Goal: Task Accomplishment & Management: Use online tool/utility

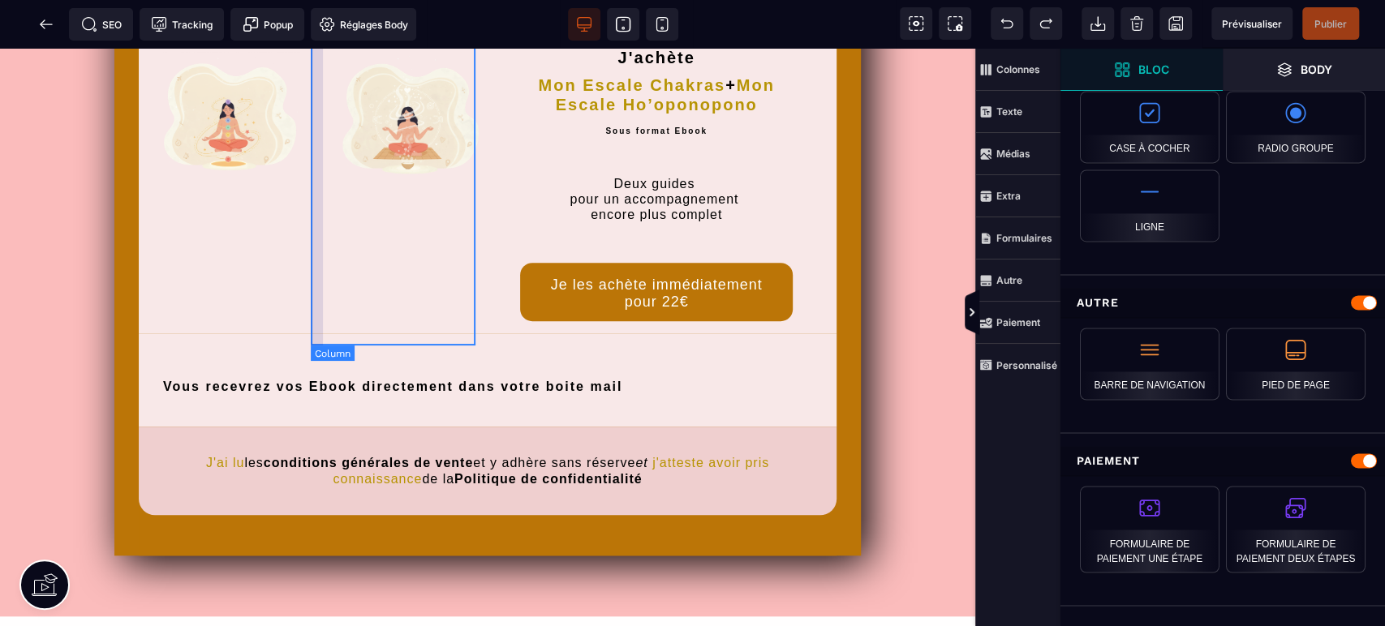
scroll to position [721, 0]
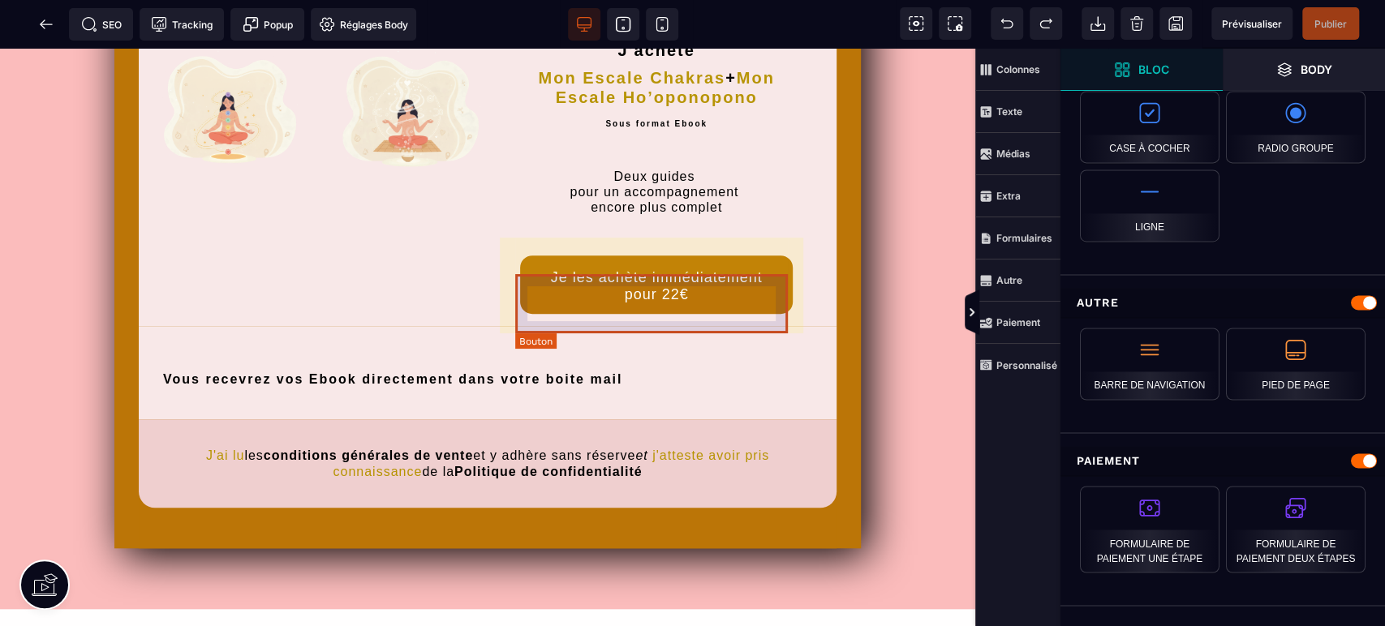
click at [657, 298] on div "Je les achète immédiatement pour 22€" at bounding box center [656, 286] width 248 height 34
select select "**********"
select select "***"
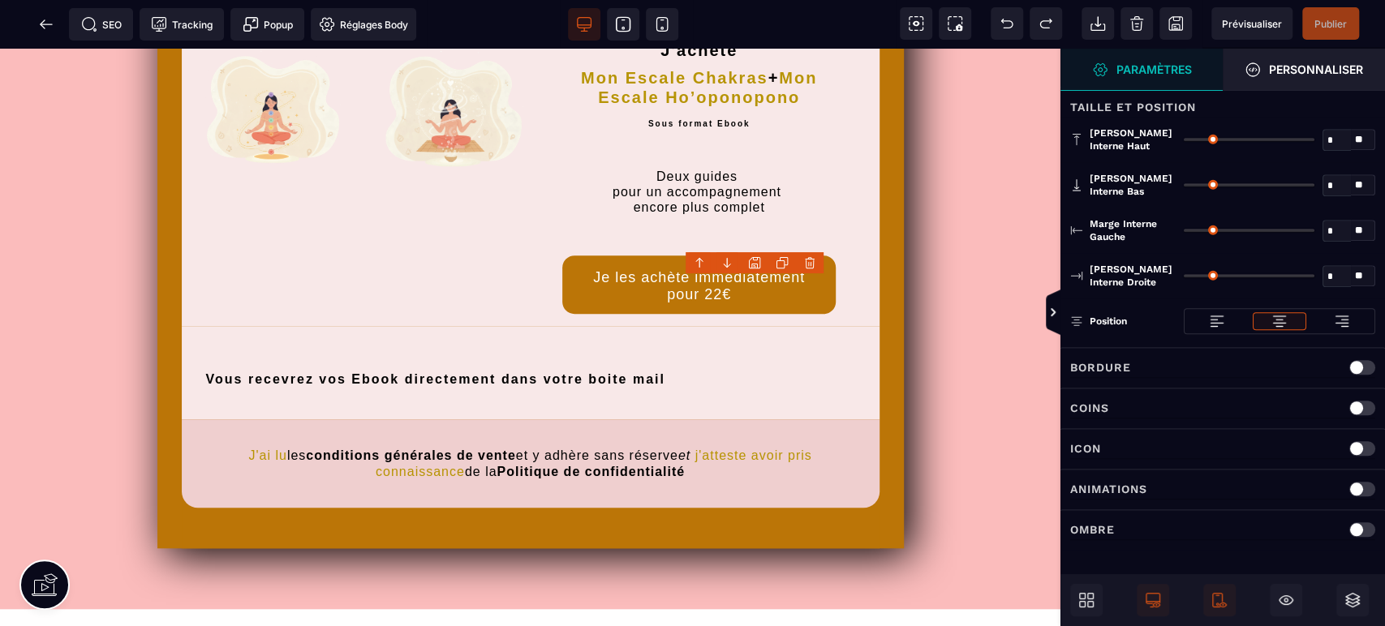
type input "**"
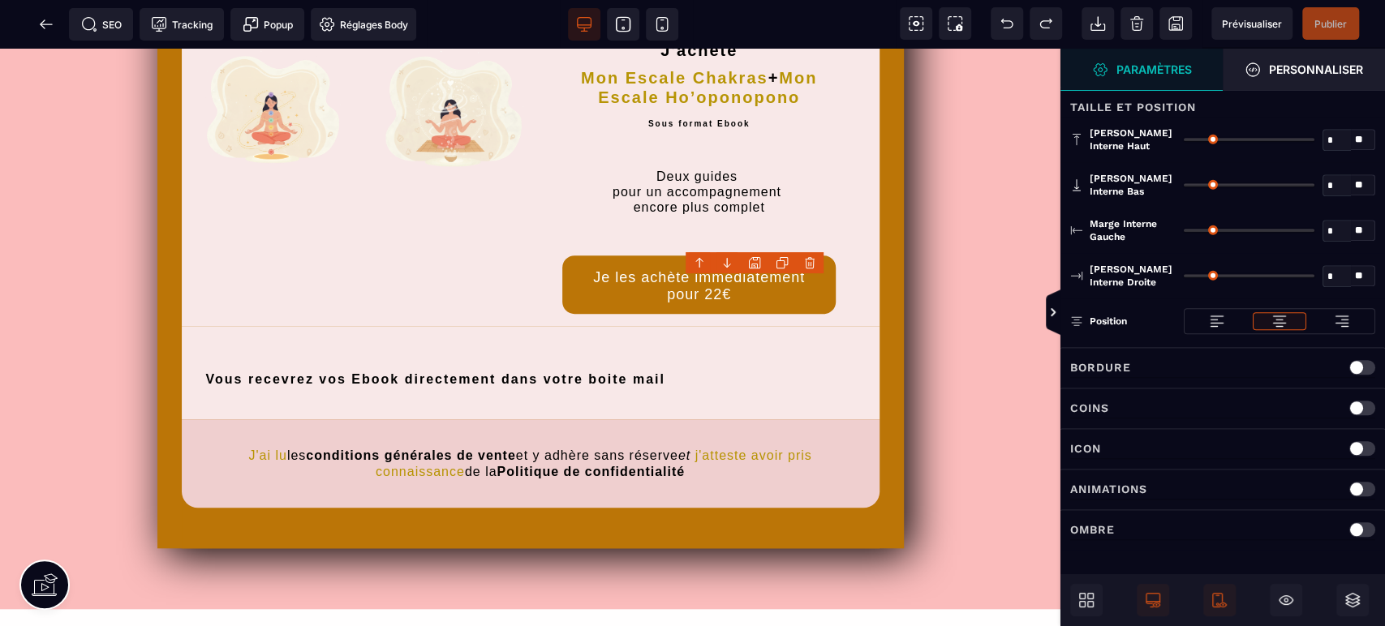
type input "**"
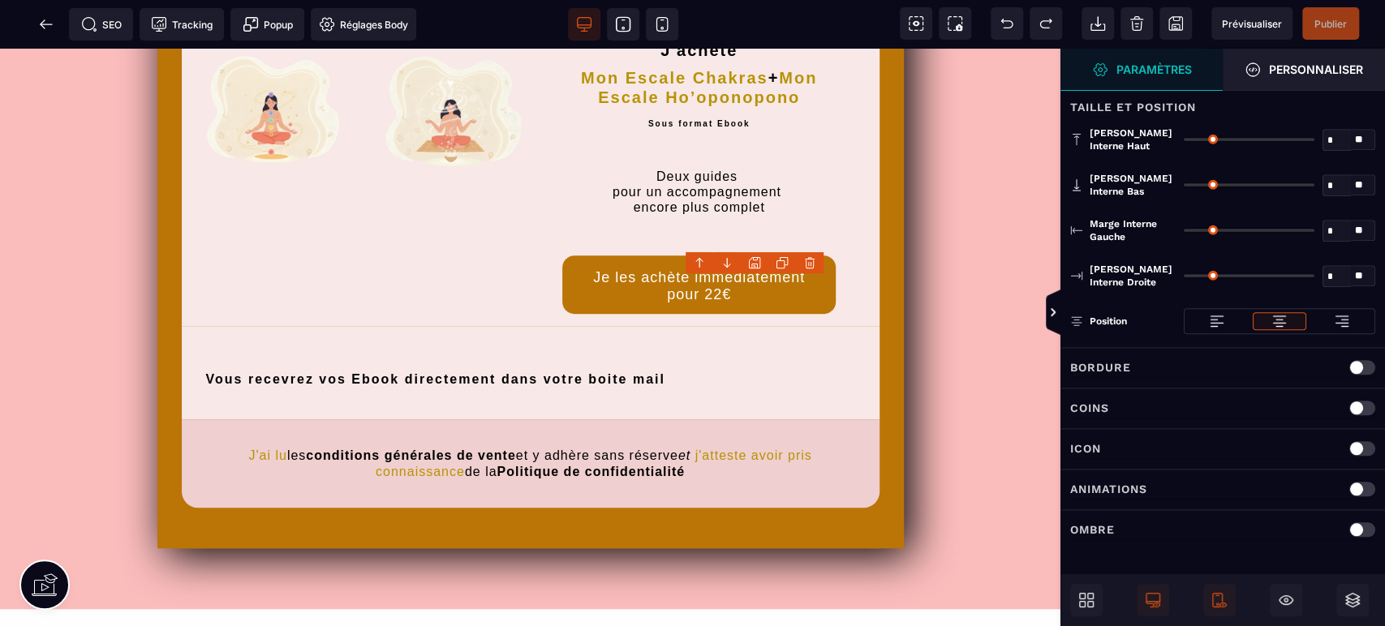
type input "**"
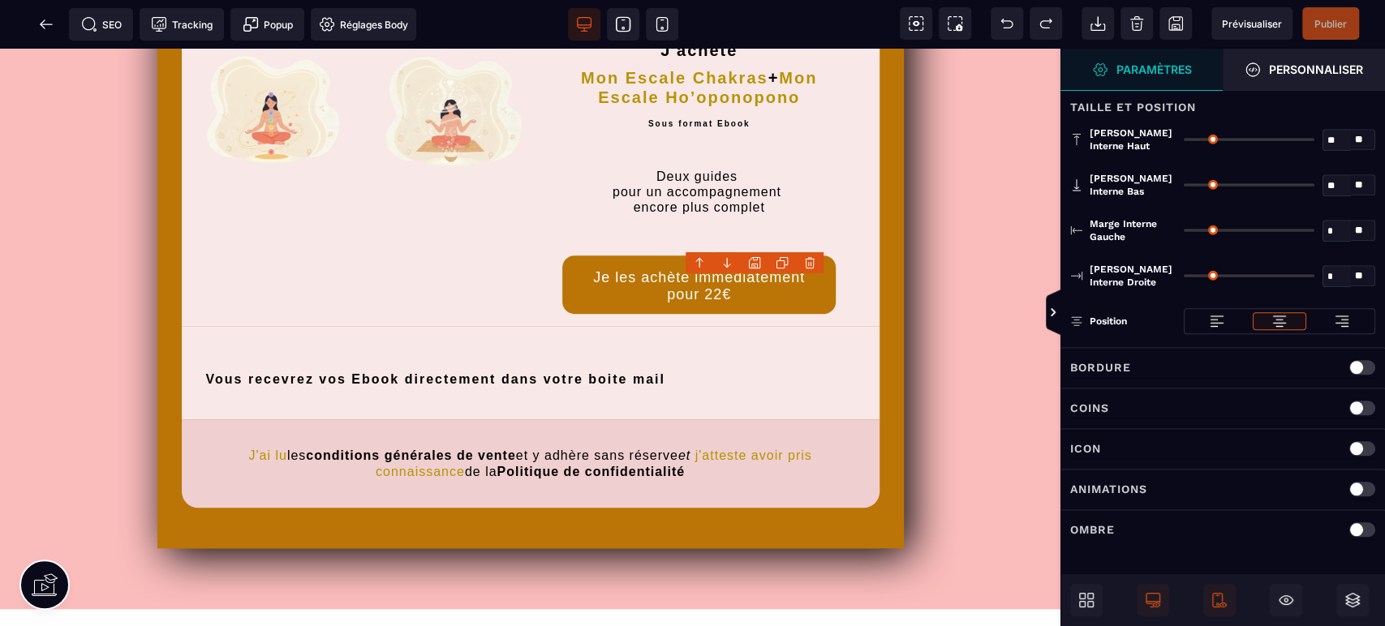
type input "**"
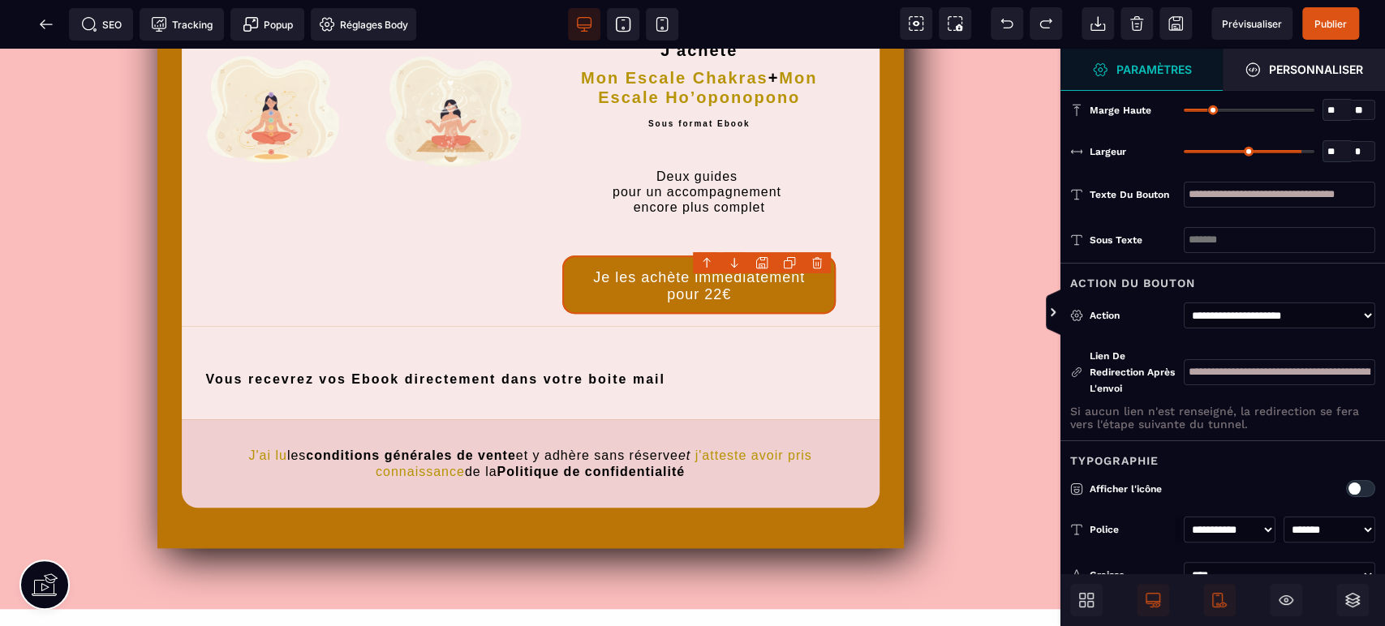
click at [1277, 373] on input "**********" at bounding box center [1280, 372] width 192 height 26
drag, startPoint x: 1283, startPoint y: 370, endPoint x: 1396, endPoint y: 370, distance: 112.8
click at [1384, 370] on html "B I U S A ******* [GEOGRAPHIC_DATA]" at bounding box center [692, 313] width 1385 height 626
click at [46, 24] on icon at bounding box center [46, 24] width 12 height 1
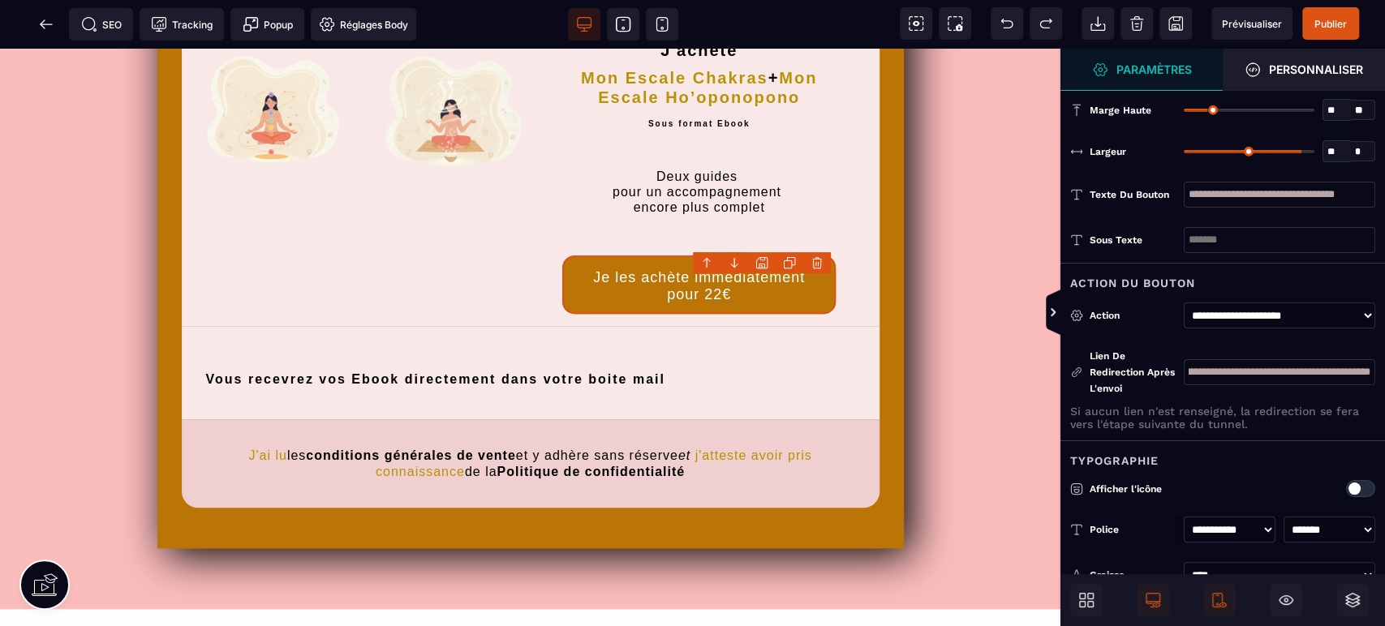
scroll to position [0, 0]
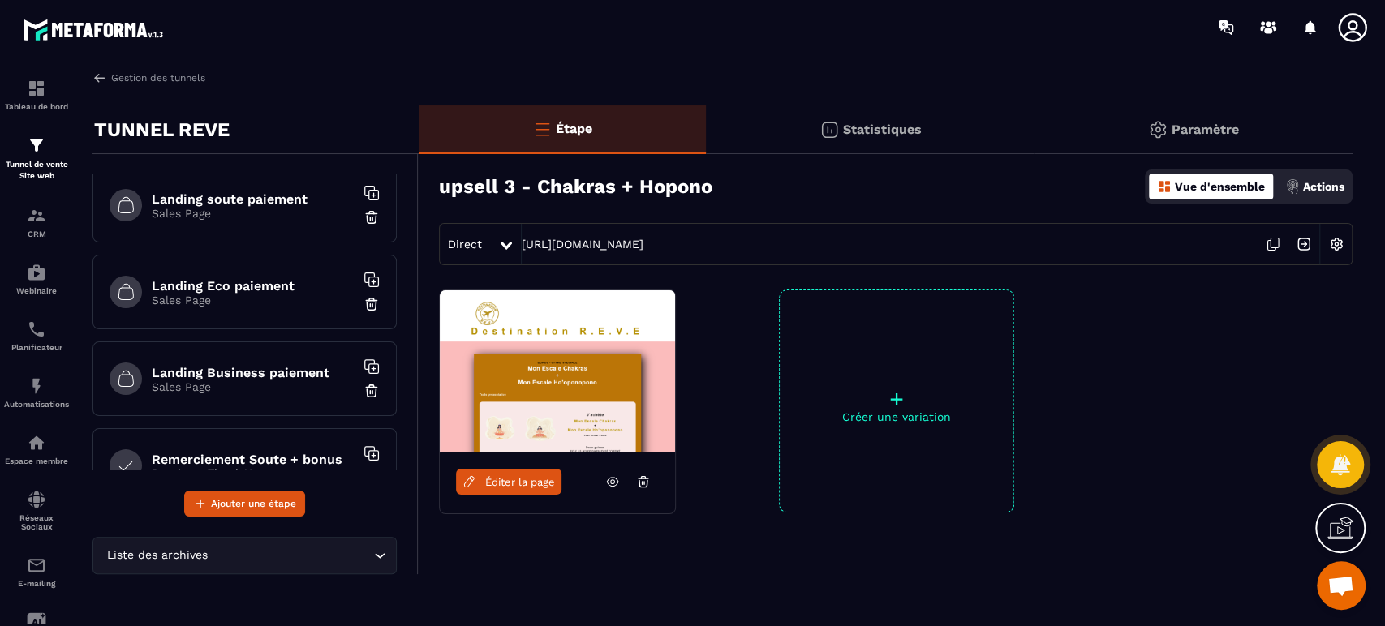
scroll to position [240, 0]
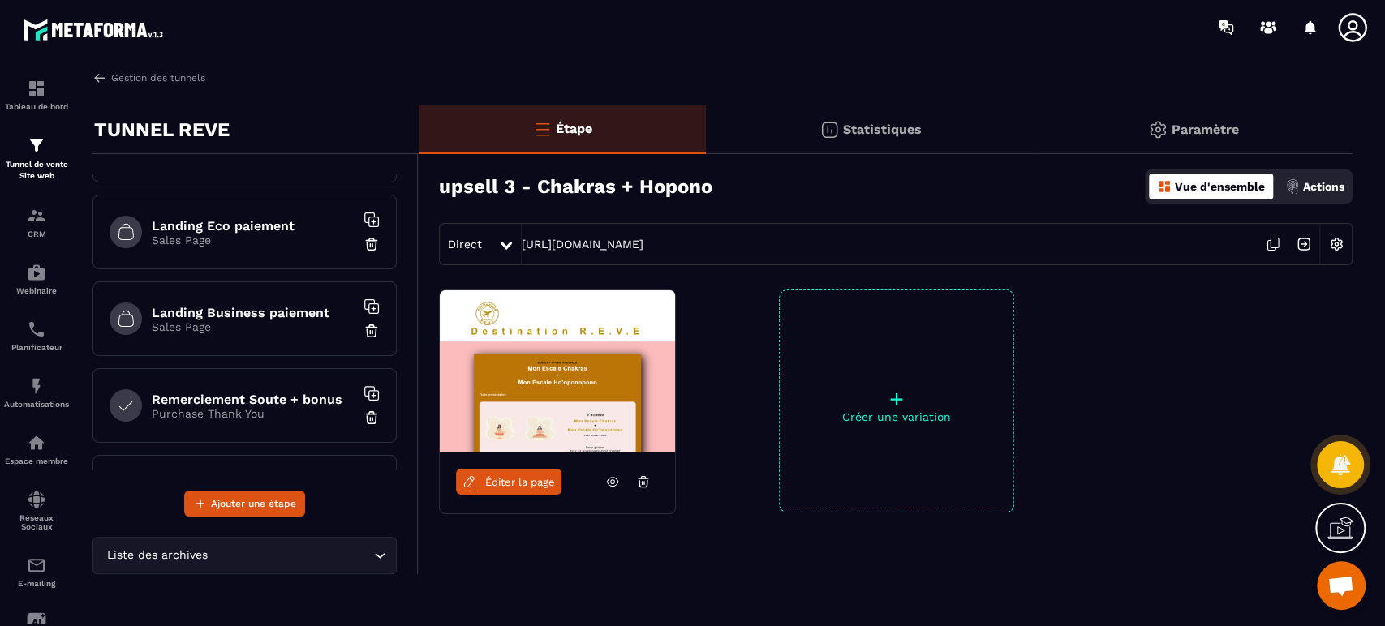
click at [1066, 390] on div "Éditer la page + Créer une variation" at bounding box center [886, 442] width 934 height 304
click at [38, 165] on p "Tunnel de vente Site web" at bounding box center [36, 170] width 65 height 23
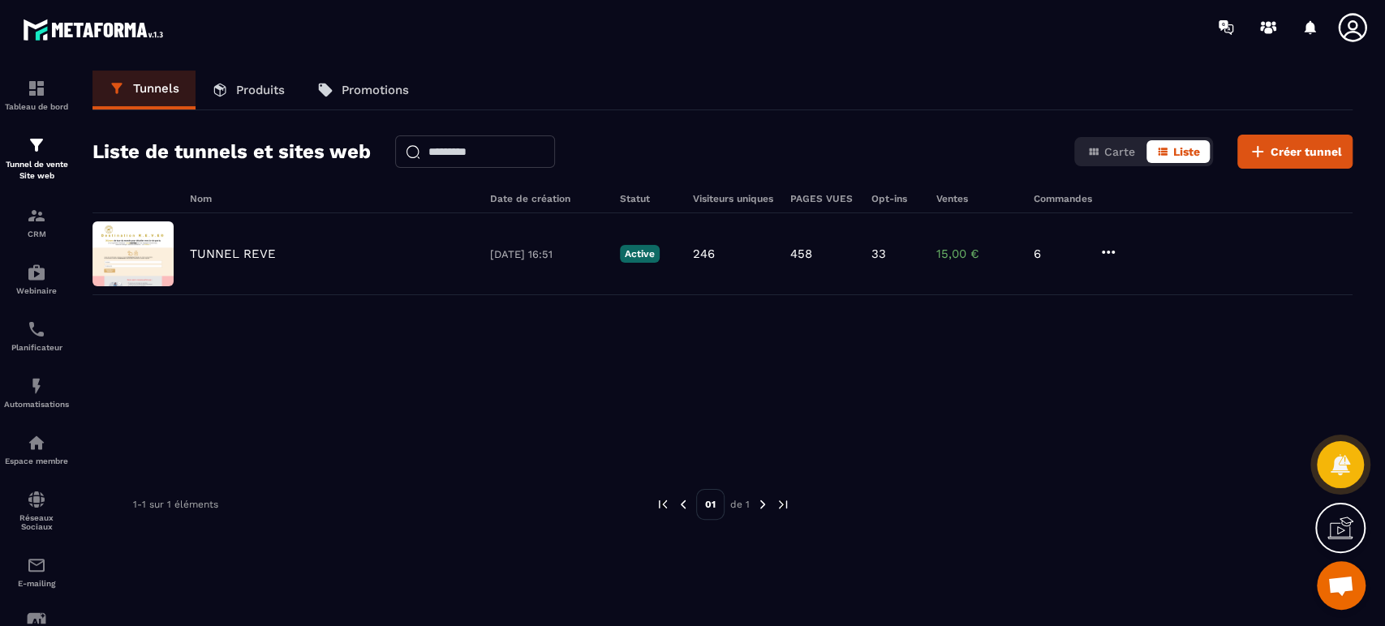
click at [248, 244] on div "TUNNEL REVE [DATE] 16:51 Active 246 458 33 15,00 € 6" at bounding box center [723, 254] width 1260 height 82
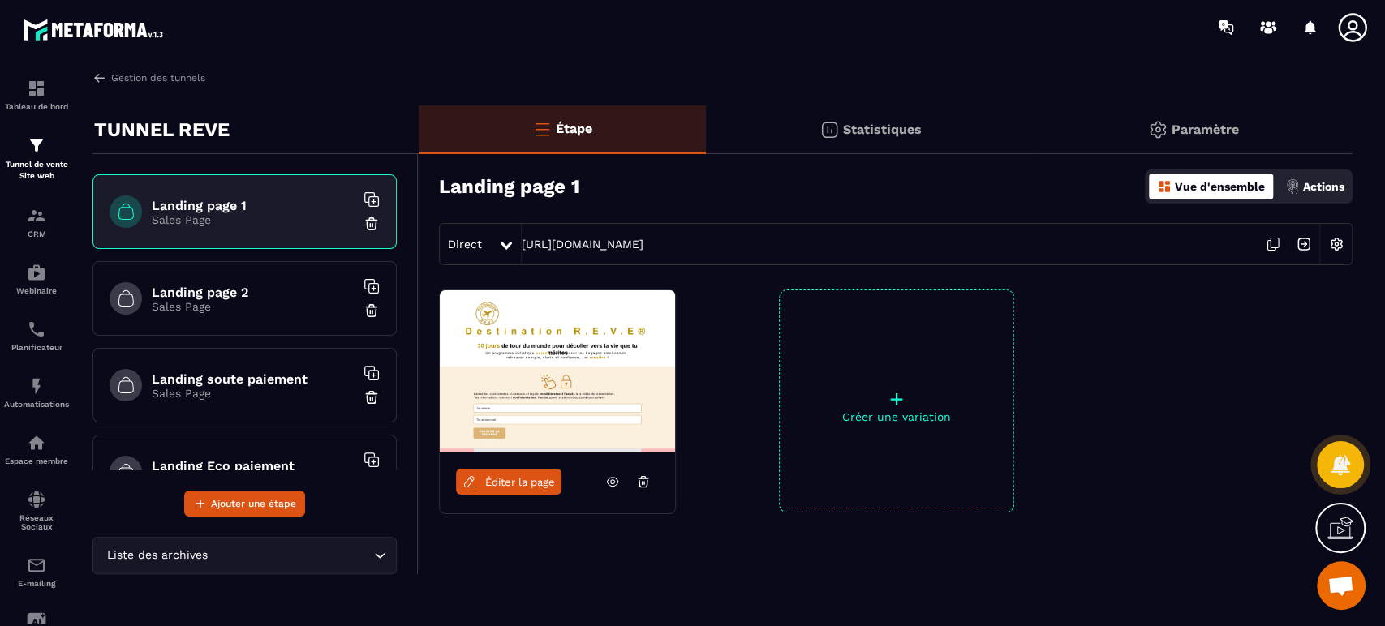
click at [768, 579] on div "Éditer la page + Créer une variation" at bounding box center [886, 442] width 934 height 304
click at [0, 0] on img at bounding box center [0, 0] width 0 height 0
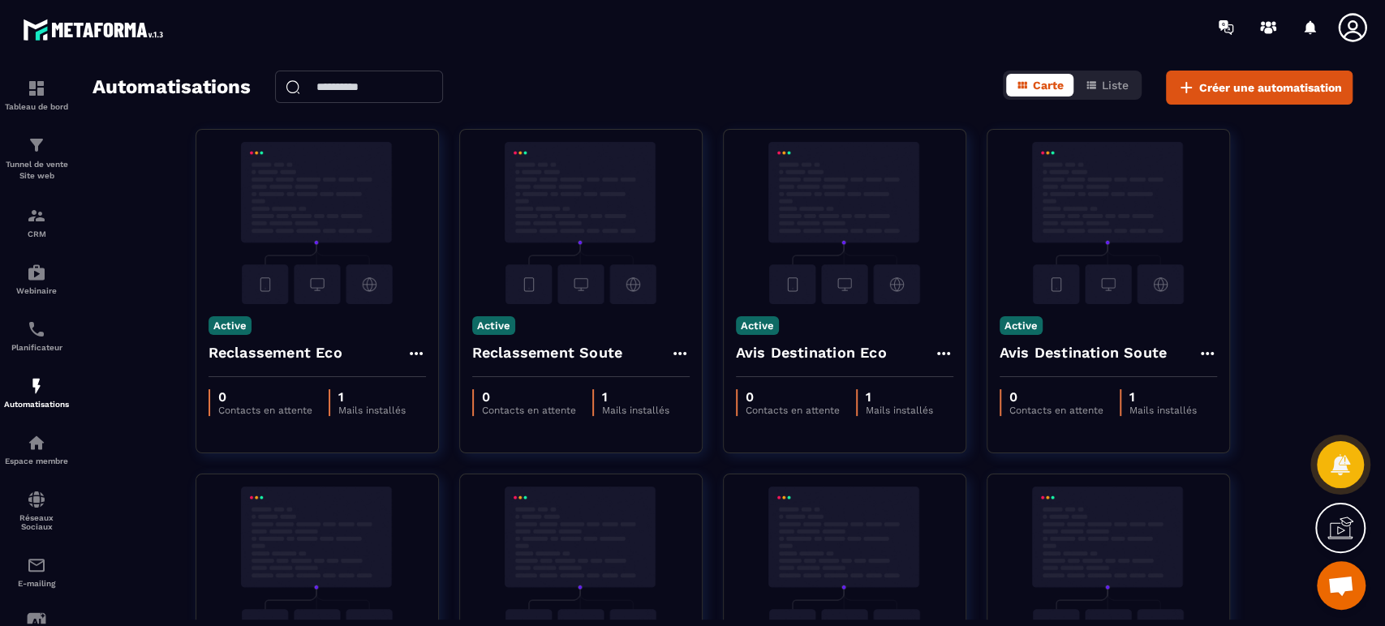
click at [1245, 87] on span "Créer une automatisation" at bounding box center [1270, 88] width 143 height 16
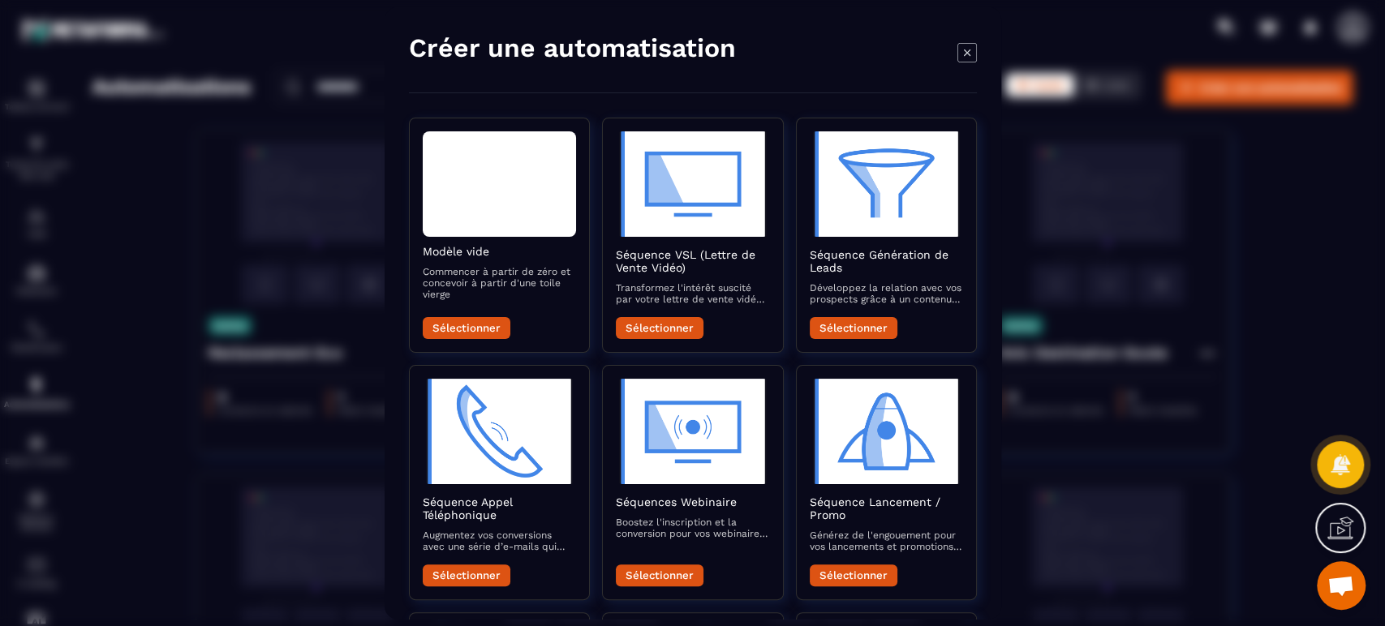
click at [484, 332] on button "Sélectionner" at bounding box center [467, 328] width 88 height 22
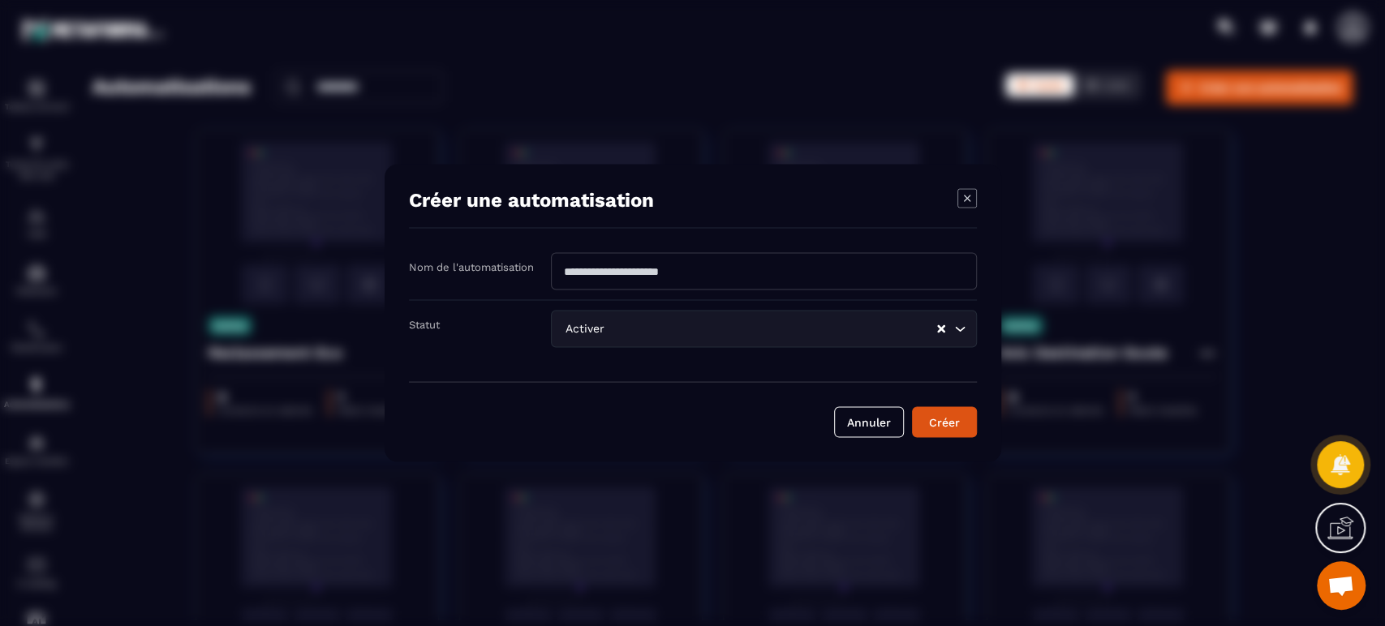
click at [704, 280] on input "Modal window" at bounding box center [764, 271] width 426 height 37
type input "**********"
click at [948, 417] on button "Créer" at bounding box center [944, 422] width 65 height 31
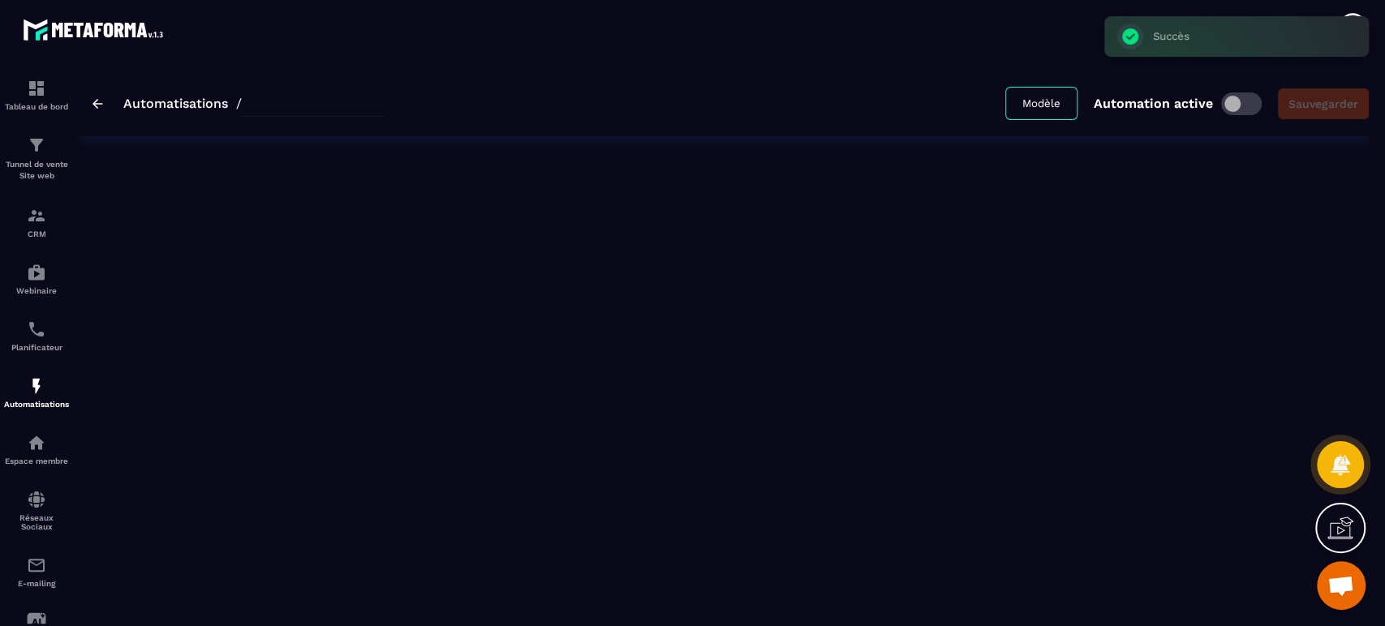
type input "**********"
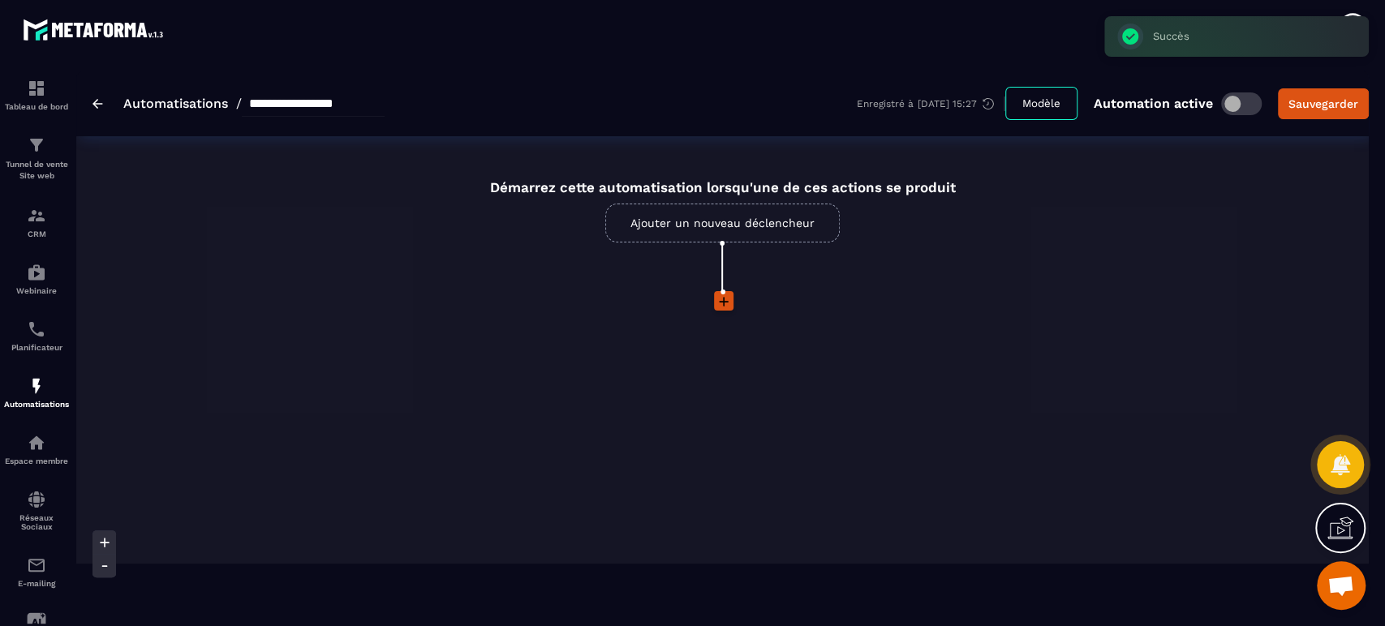
click at [682, 217] on link "Ajouter un nouveau déclencheur" at bounding box center [722, 223] width 235 height 39
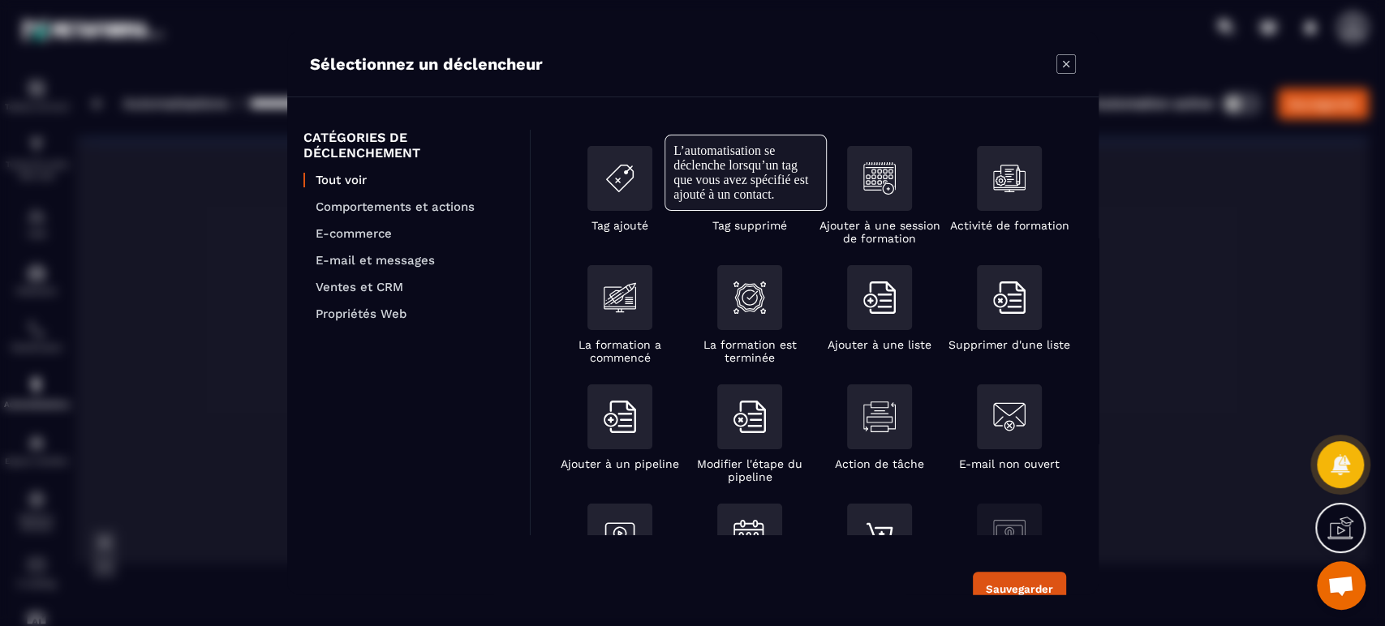
click at [634, 183] on img "Modal window" at bounding box center [620, 178] width 32 height 32
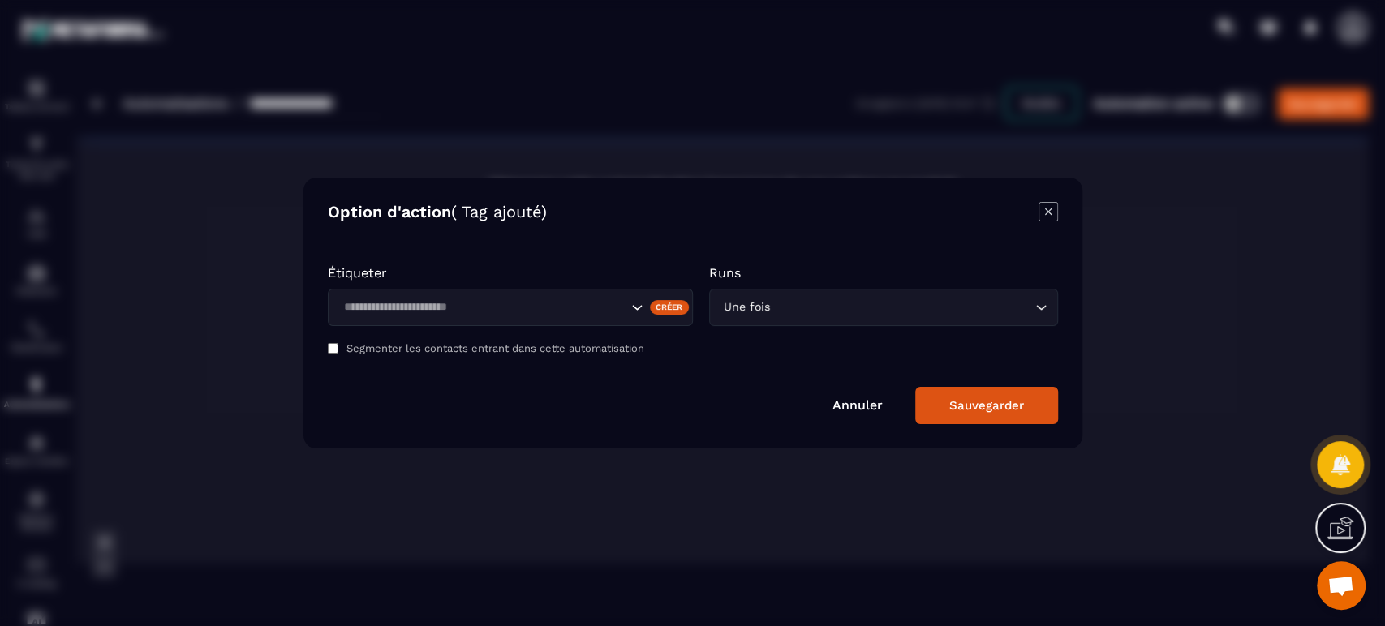
click at [428, 292] on div "Search for option" at bounding box center [510, 307] width 365 height 37
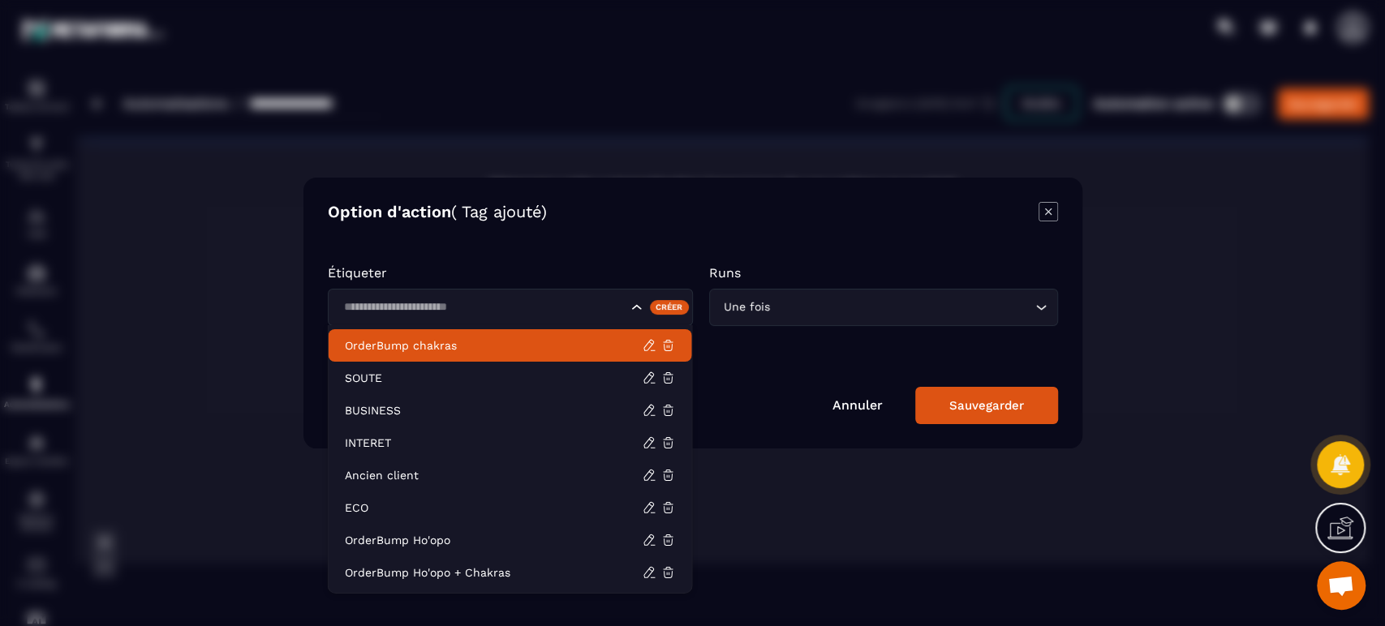
click at [452, 301] on input "Search for option" at bounding box center [482, 308] width 289 height 18
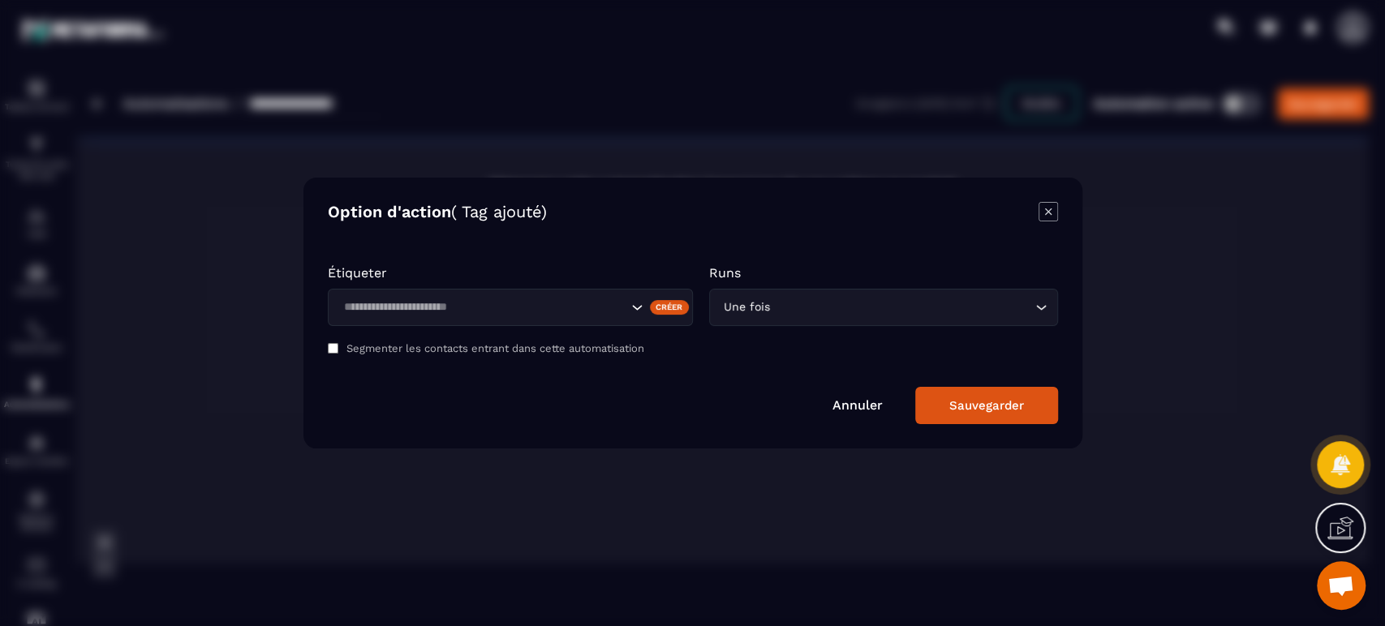
click at [861, 414] on div "Annuler Sauvegarder" at bounding box center [693, 405] width 730 height 37
click at [870, 394] on div "Annuler Sauvegarder" at bounding box center [693, 405] width 730 height 37
click at [859, 411] on link "Annuler" at bounding box center [858, 405] width 50 height 15
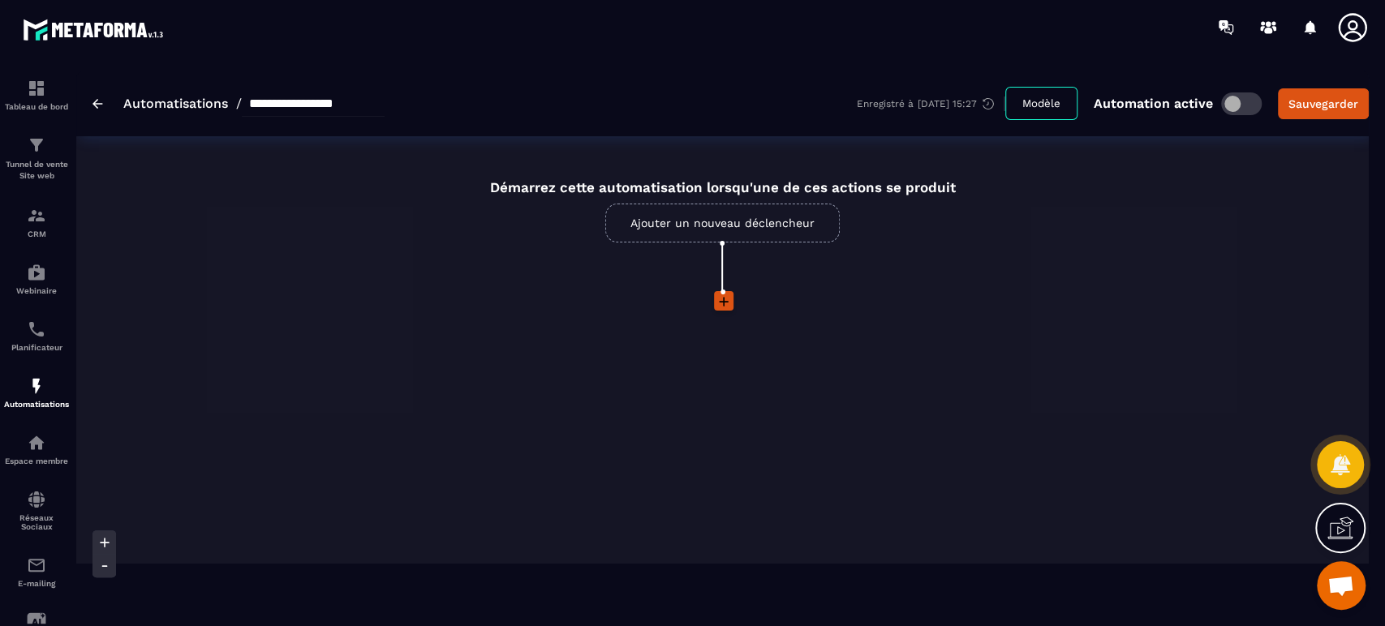
click at [686, 222] on link "Ajouter un nouveau déclencheur" at bounding box center [722, 223] width 235 height 39
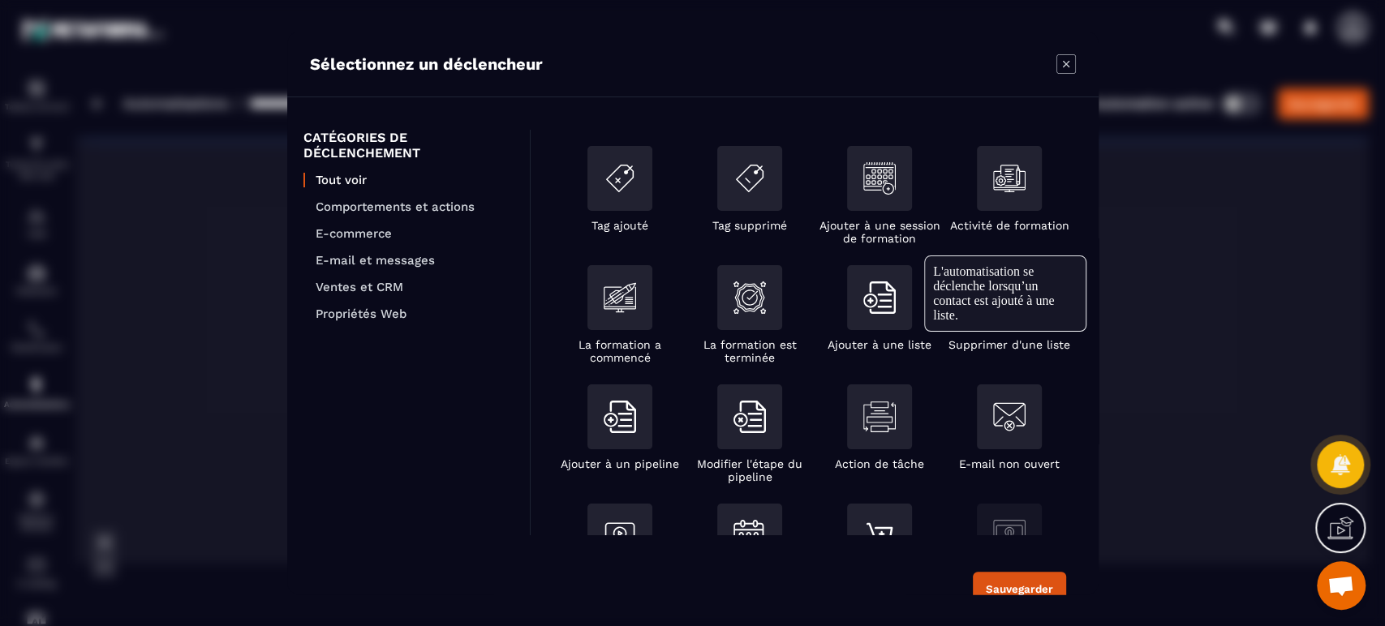
click at [901, 323] on div "Modal window" at bounding box center [879, 297] width 65 height 65
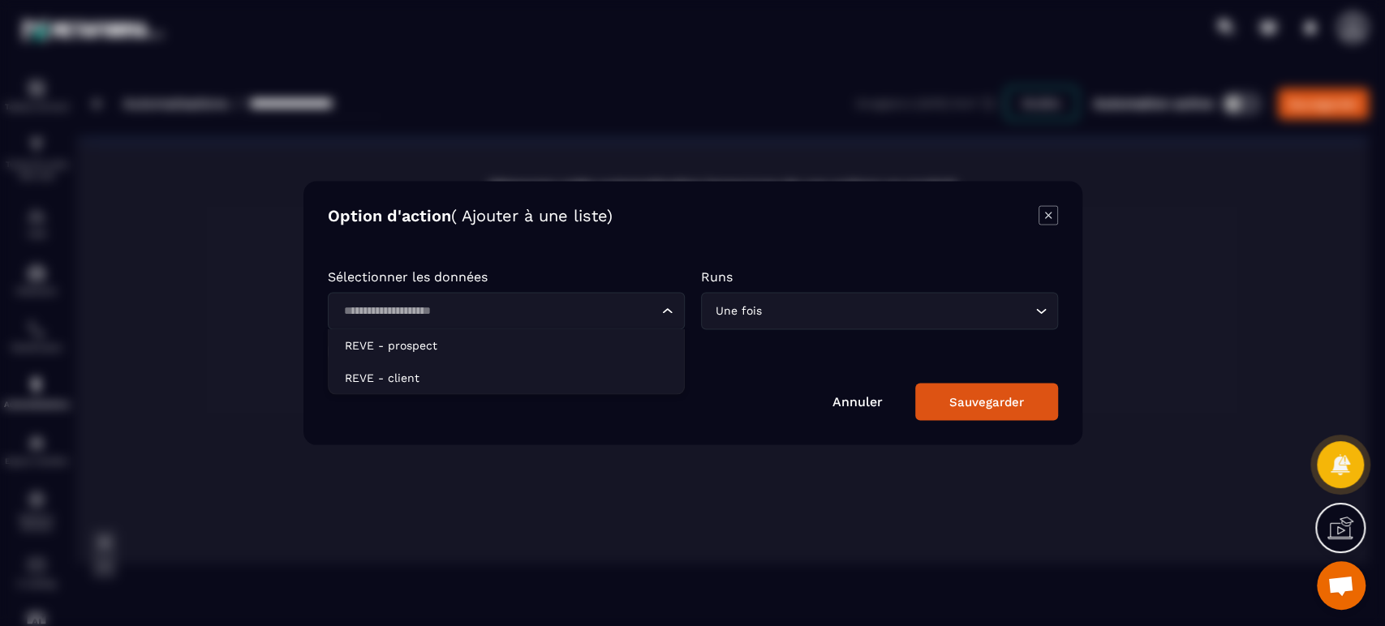
click at [589, 316] on input "Search for option" at bounding box center [498, 312] width 320 height 18
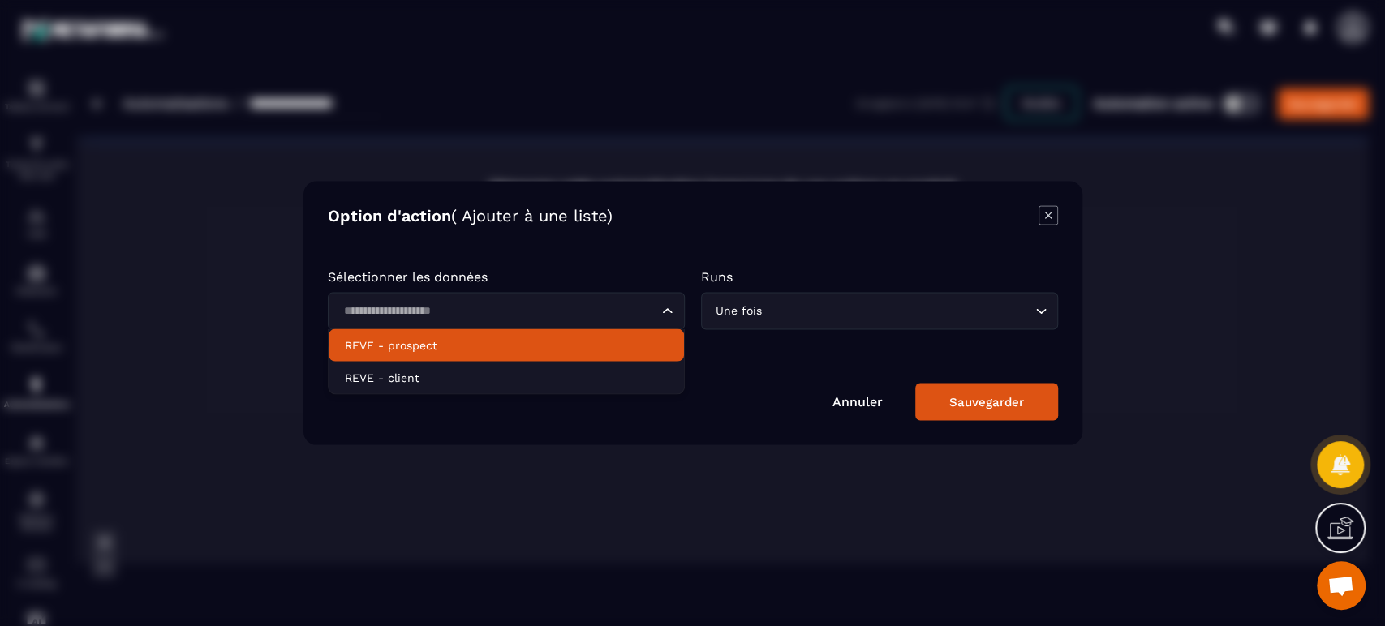
click at [485, 348] on p "REVE - prospect" at bounding box center [506, 346] width 323 height 16
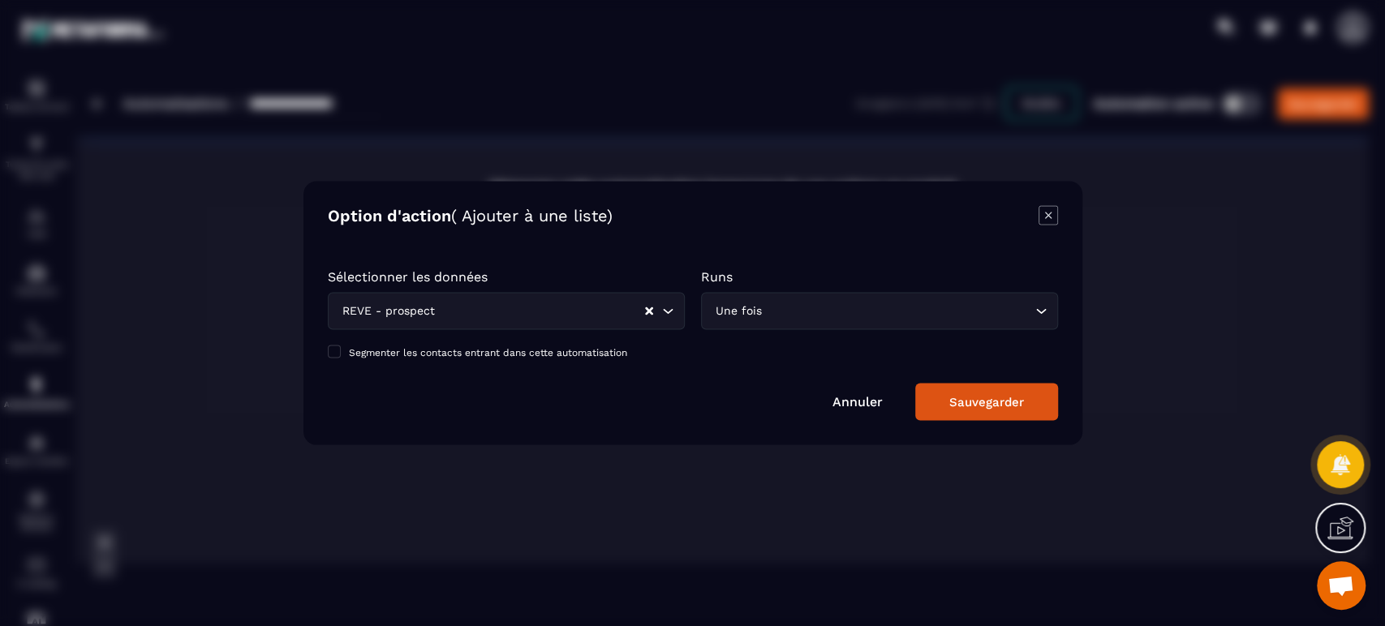
click at [959, 398] on div "Sauvegarder" at bounding box center [986, 402] width 75 height 15
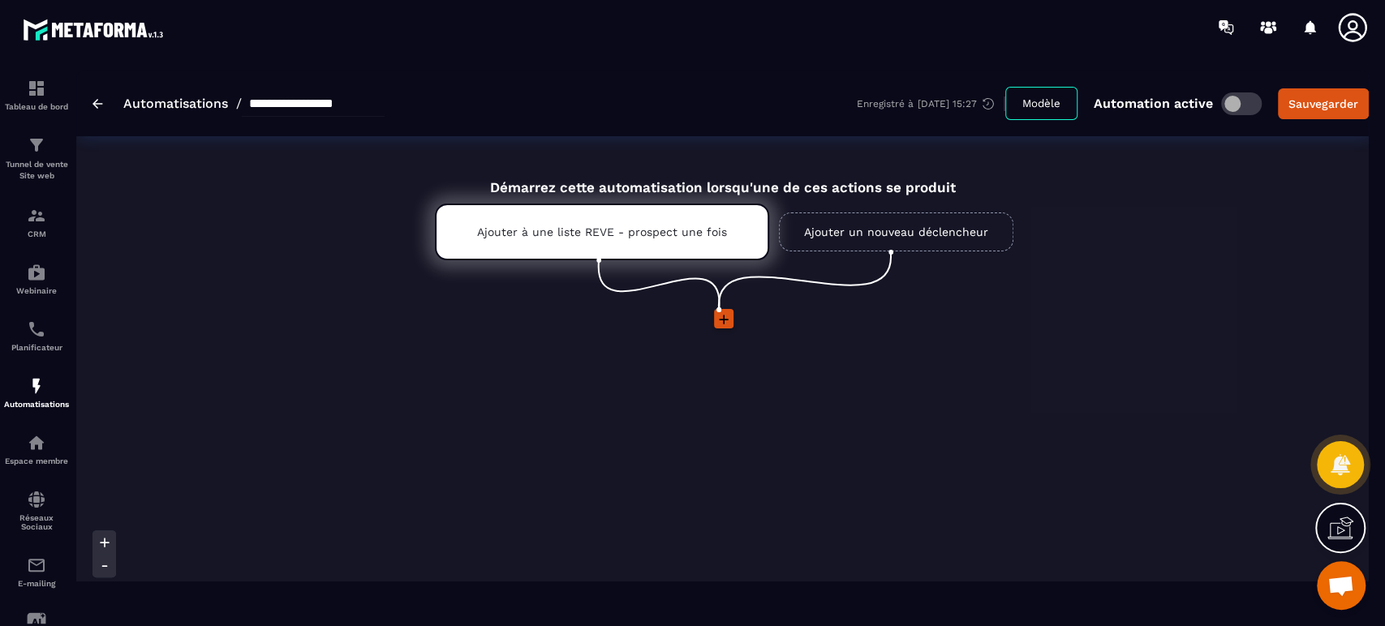
click at [909, 239] on link "Ajouter un nouveau déclencheur" at bounding box center [896, 232] width 235 height 39
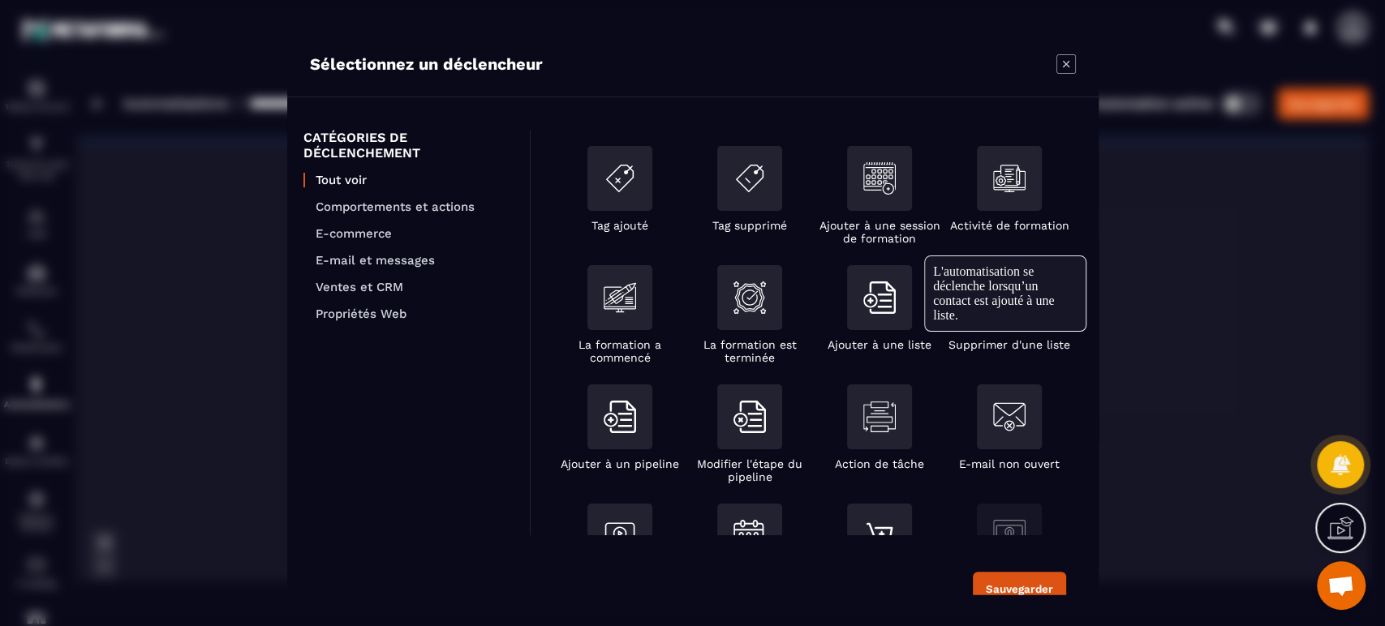
click at [872, 321] on div "Modal window" at bounding box center [879, 297] width 65 height 65
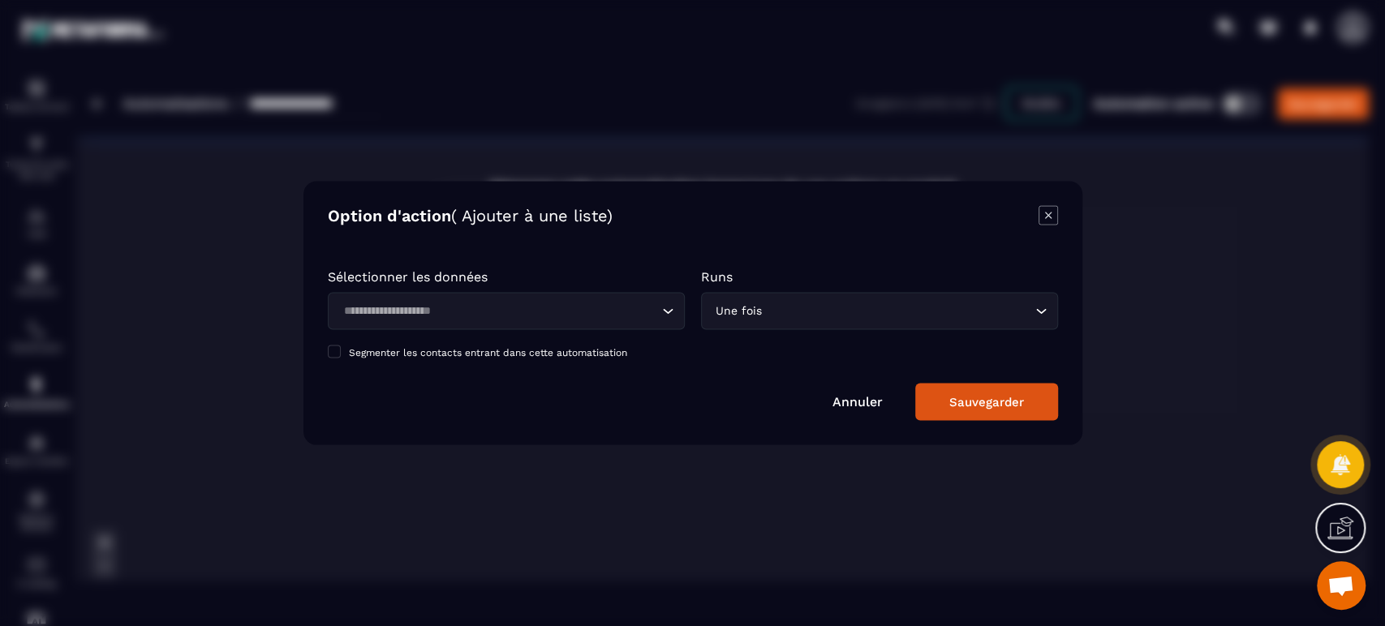
click at [605, 310] on input "Search for option" at bounding box center [498, 312] width 320 height 18
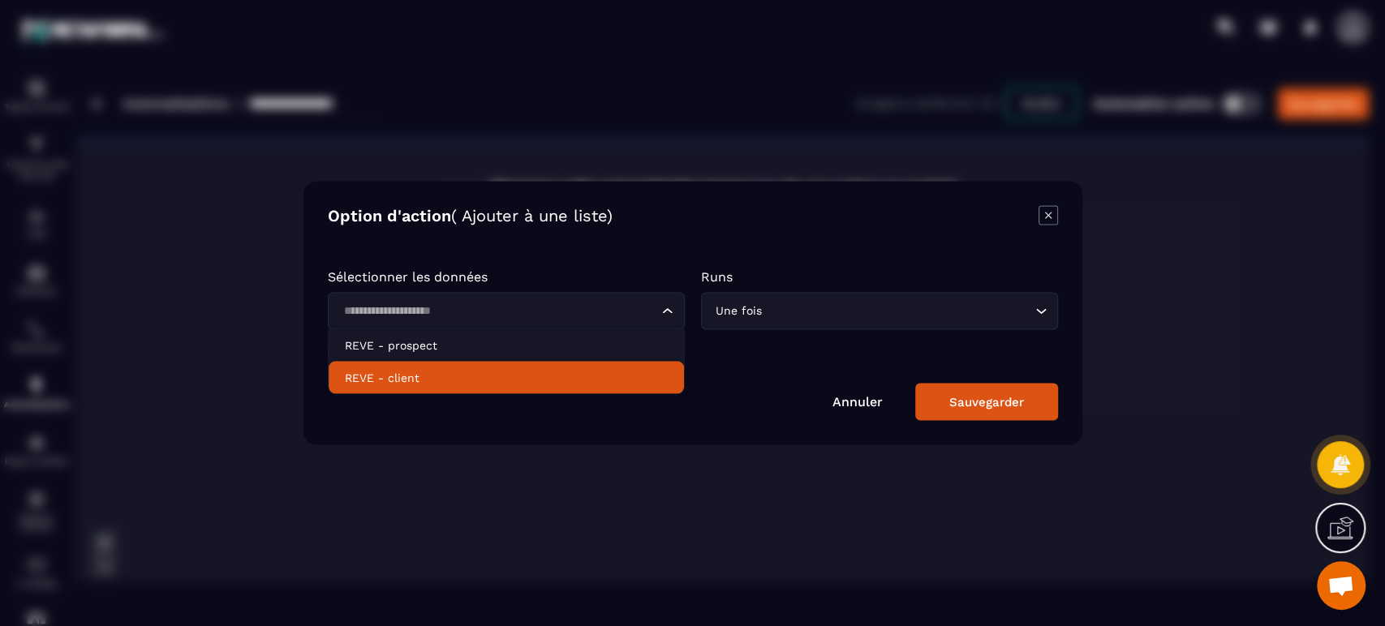
click at [472, 366] on li "REVE - client" at bounding box center [506, 378] width 355 height 32
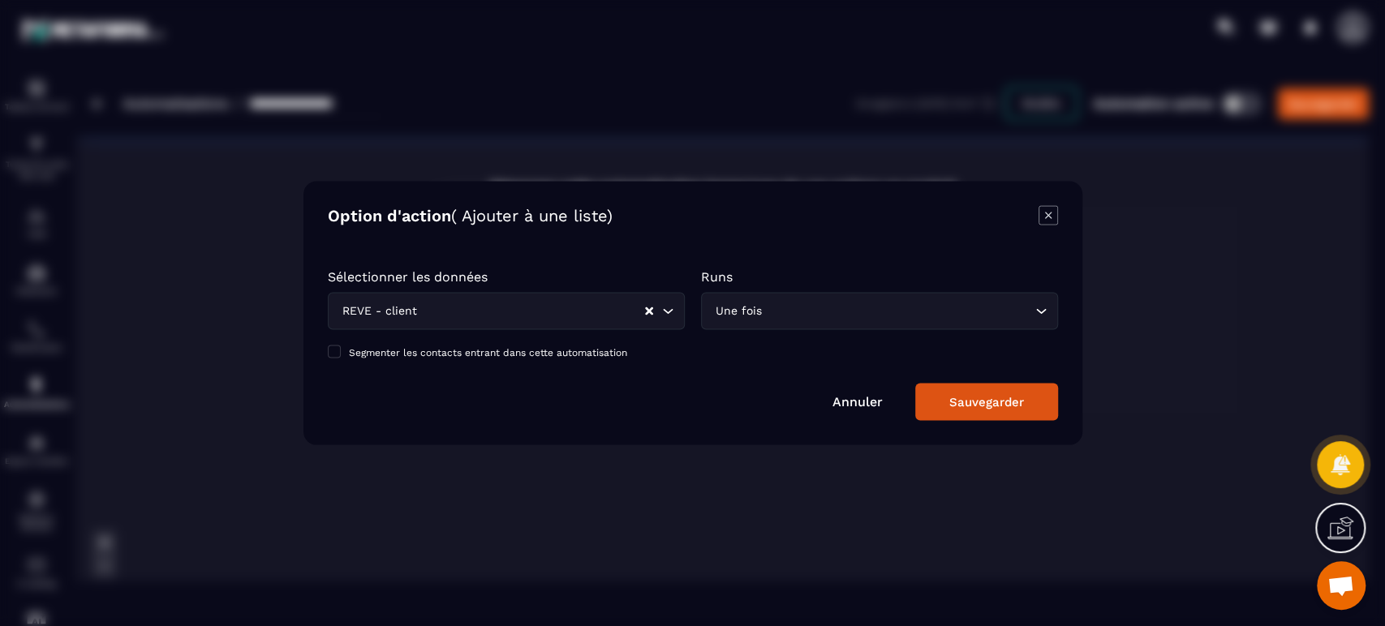
click at [986, 406] on div "Sauvegarder" at bounding box center [986, 402] width 75 height 15
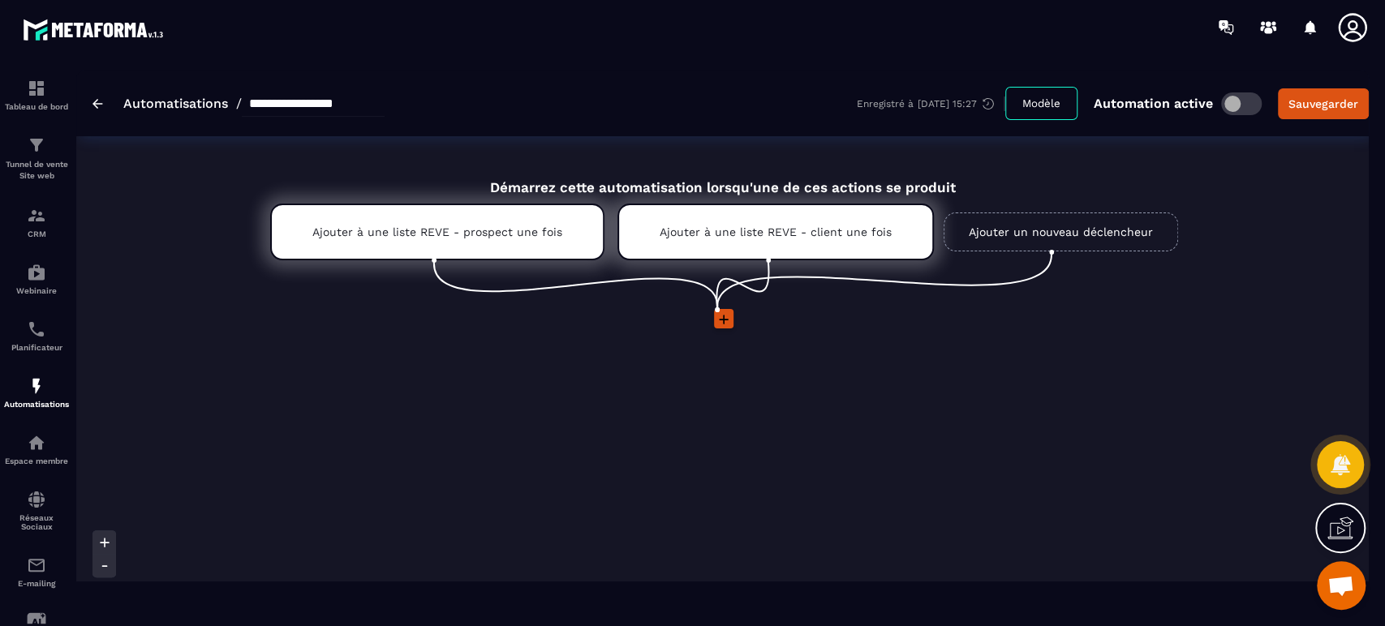
click at [729, 325] on icon at bounding box center [724, 320] width 16 height 16
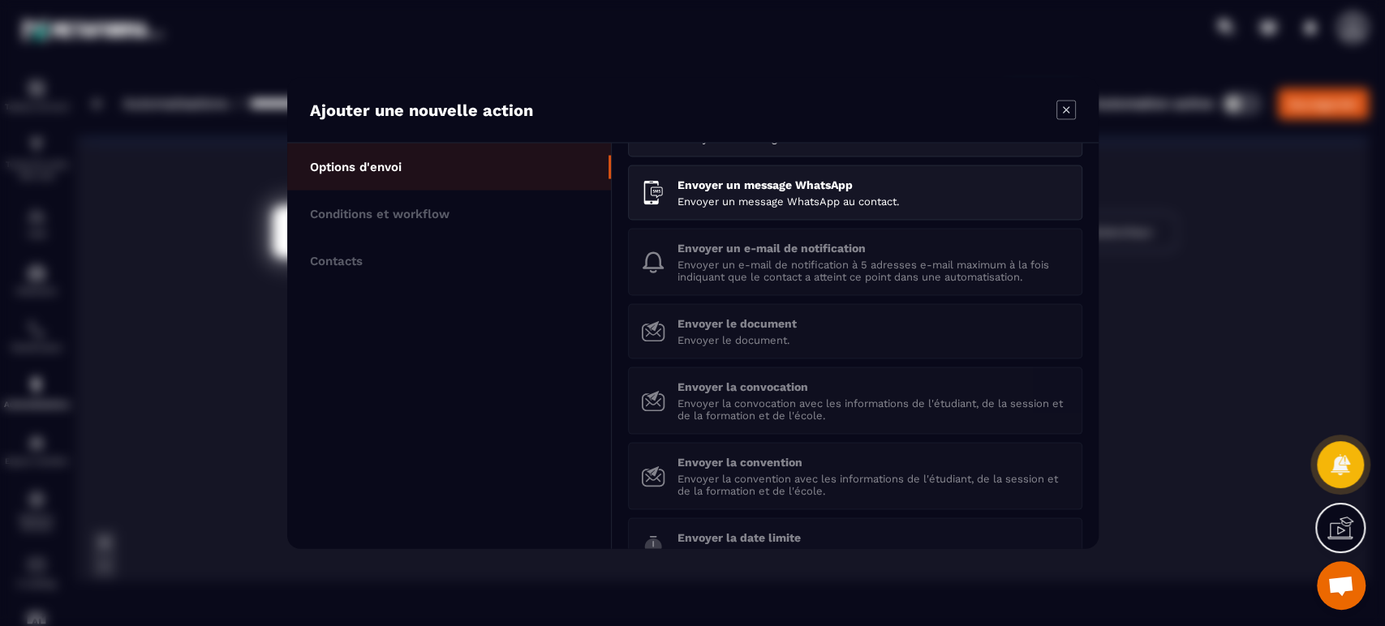
scroll to position [239, 0]
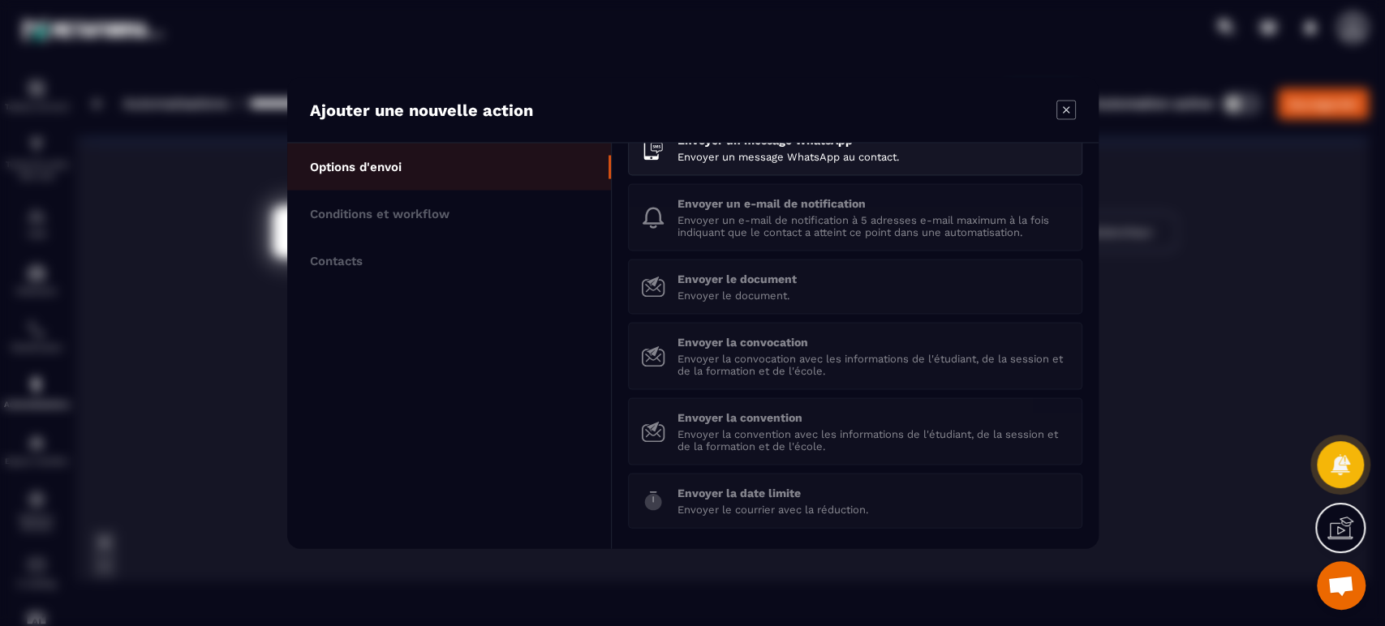
click at [489, 207] on li "Conditions et workflow" at bounding box center [449, 214] width 324 height 47
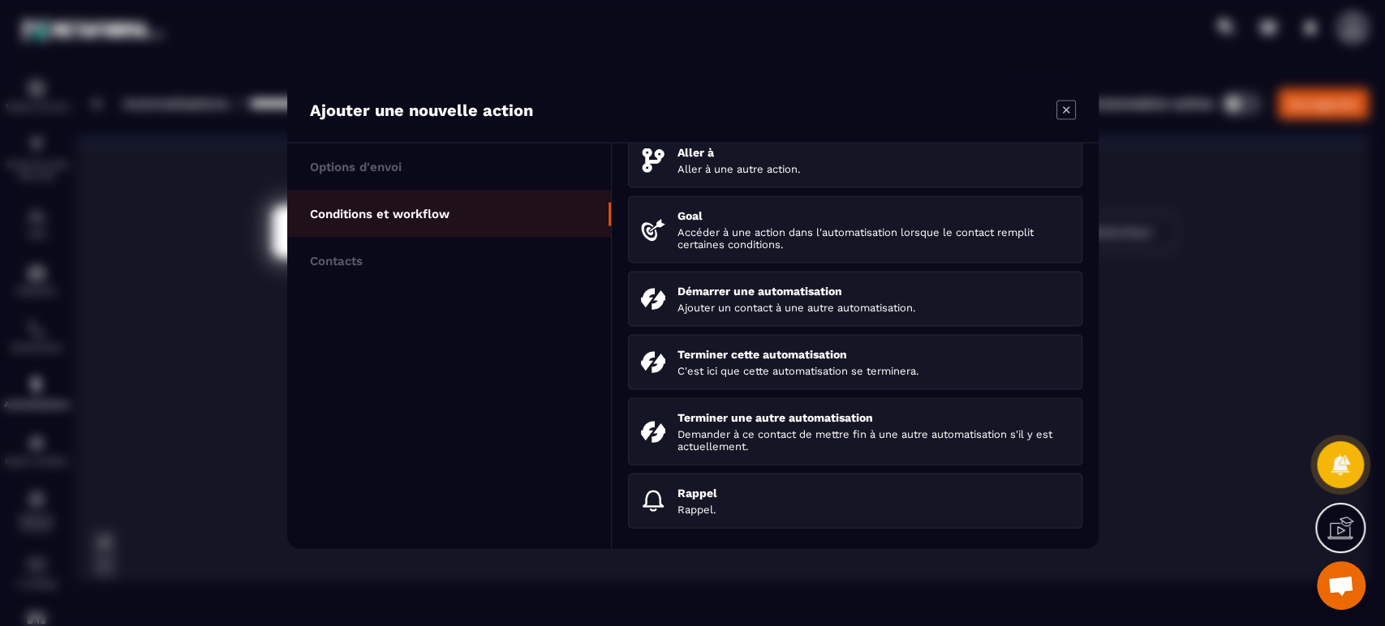
click at [437, 247] on li "Contacts" at bounding box center [449, 261] width 324 height 47
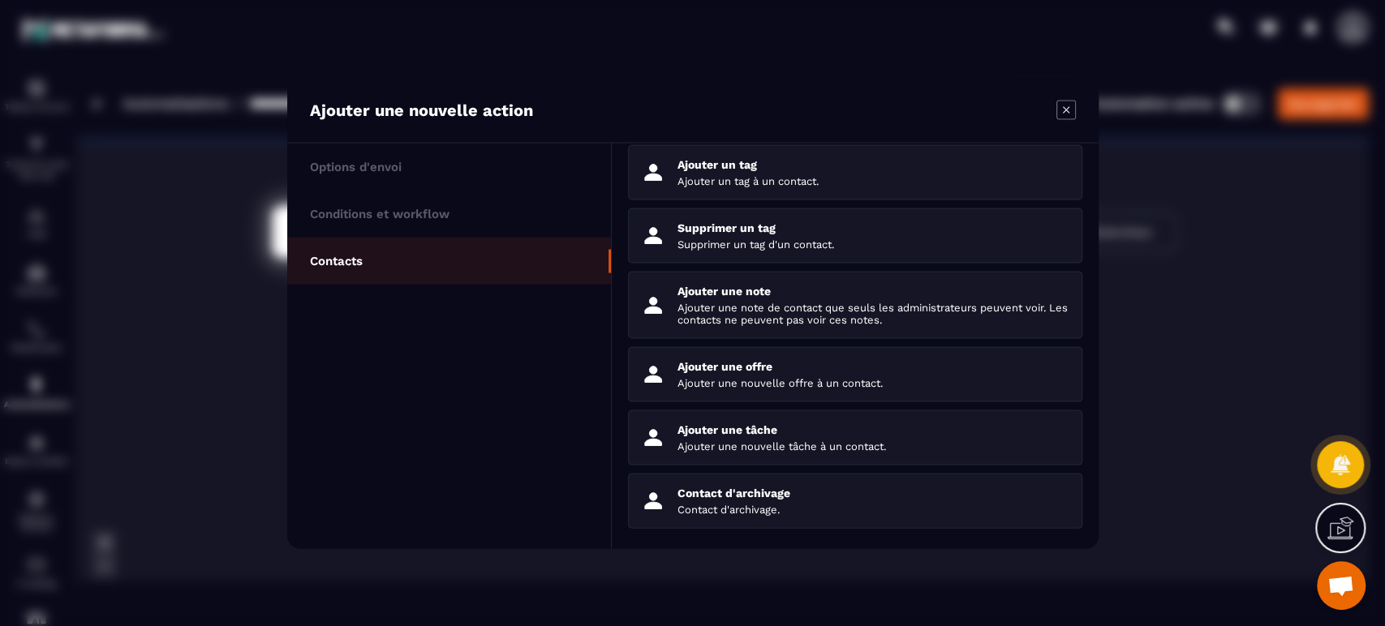
click at [846, 245] on li "Supprimer un tag Supprimer un tag d'un contact." at bounding box center [855, 236] width 454 height 55
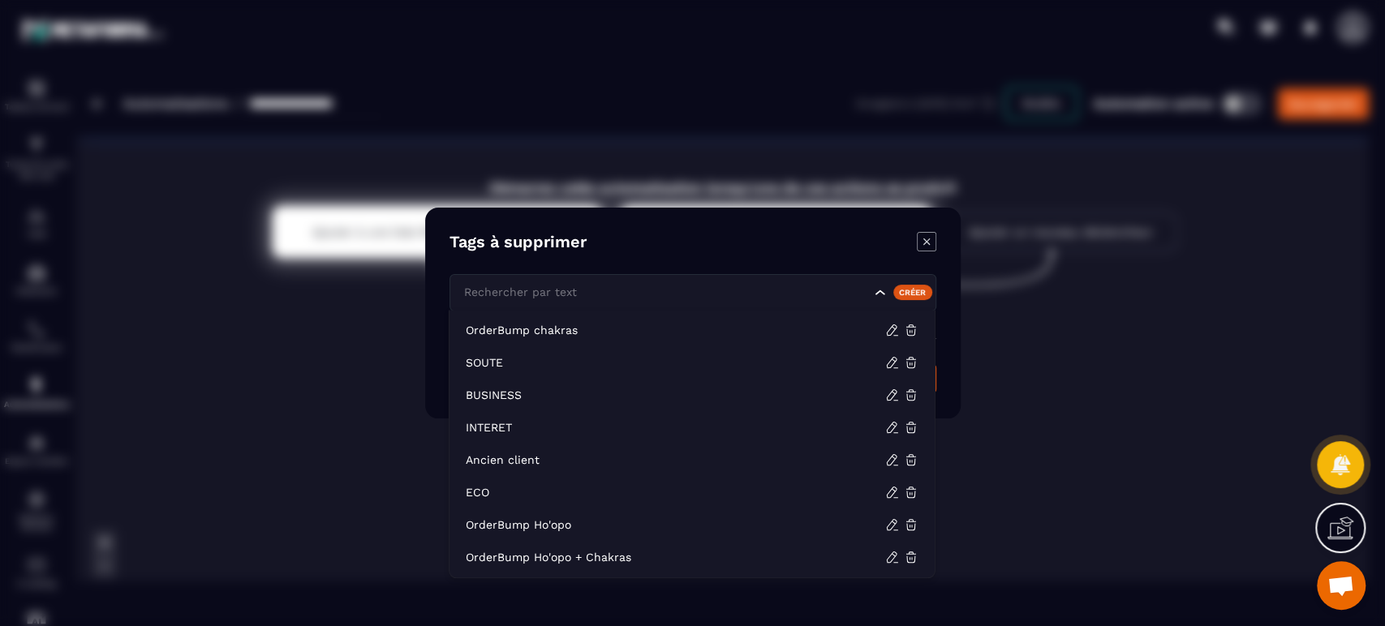
click at [712, 291] on input "Search for option" at bounding box center [665, 293] width 411 height 18
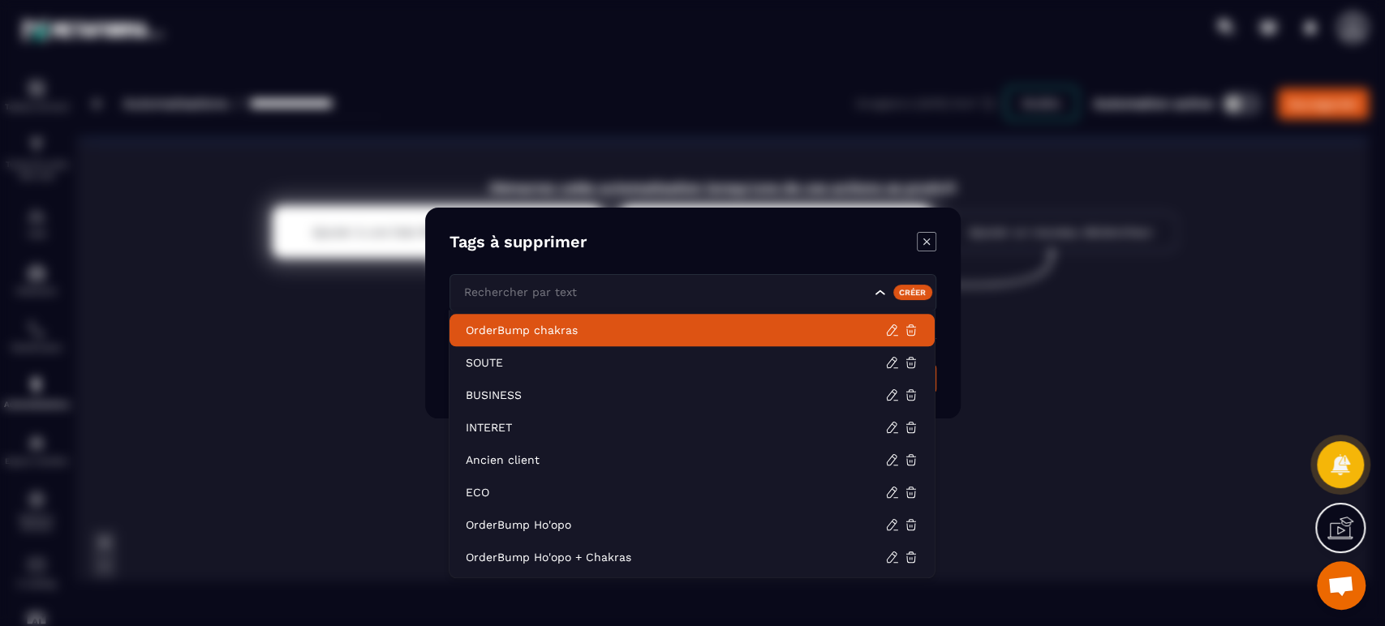
click at [667, 222] on div "Tags à supprimer Rechercher par text [PERSON_NAME]" at bounding box center [693, 313] width 536 height 211
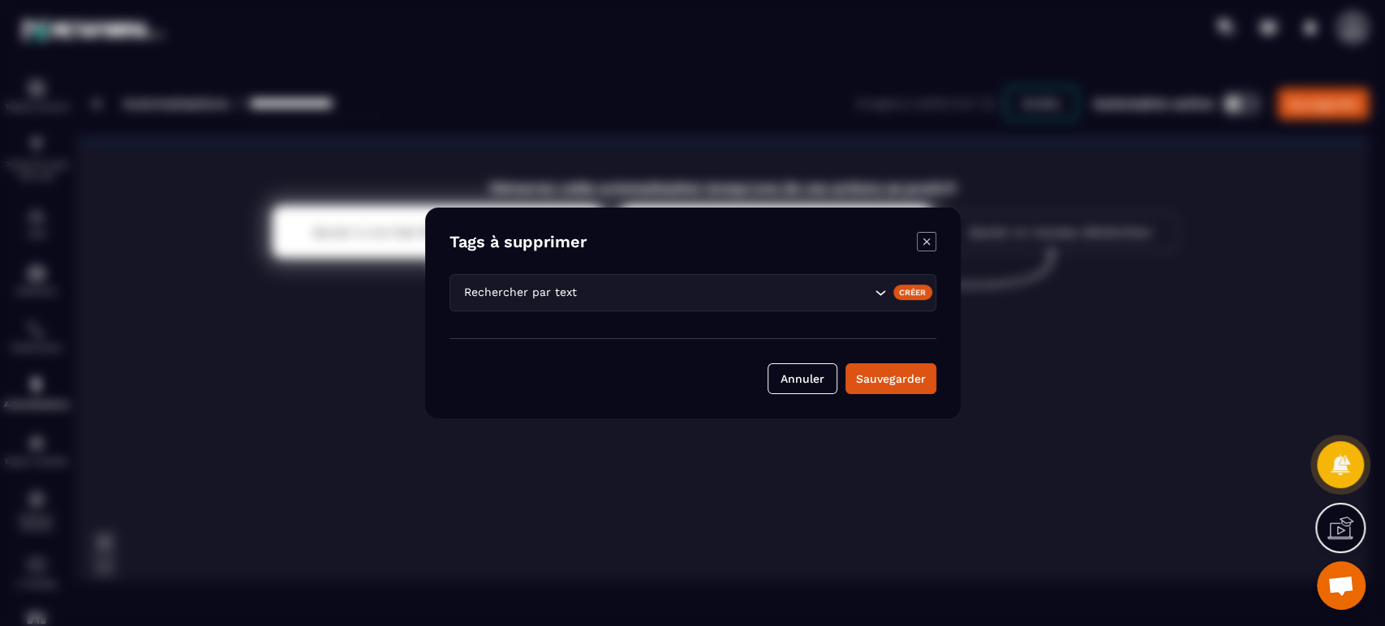
click at [805, 376] on button "Annuler" at bounding box center [803, 379] width 70 height 31
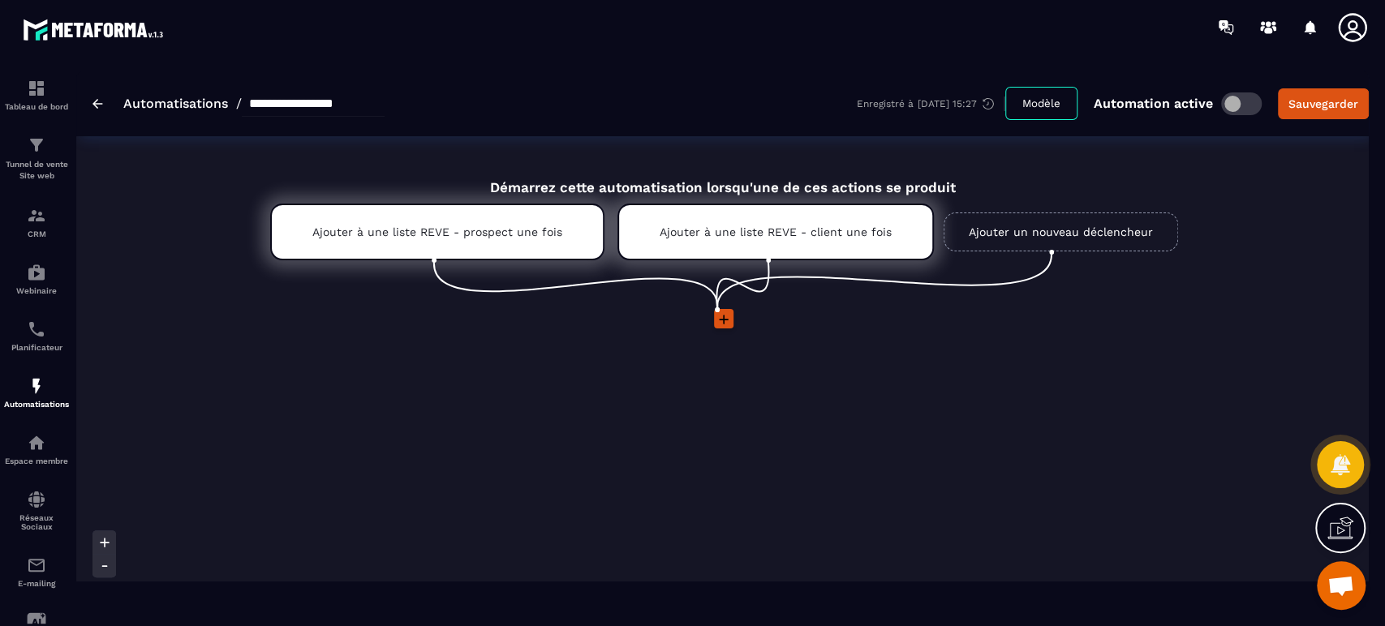
click at [727, 320] on icon at bounding box center [724, 320] width 16 height 16
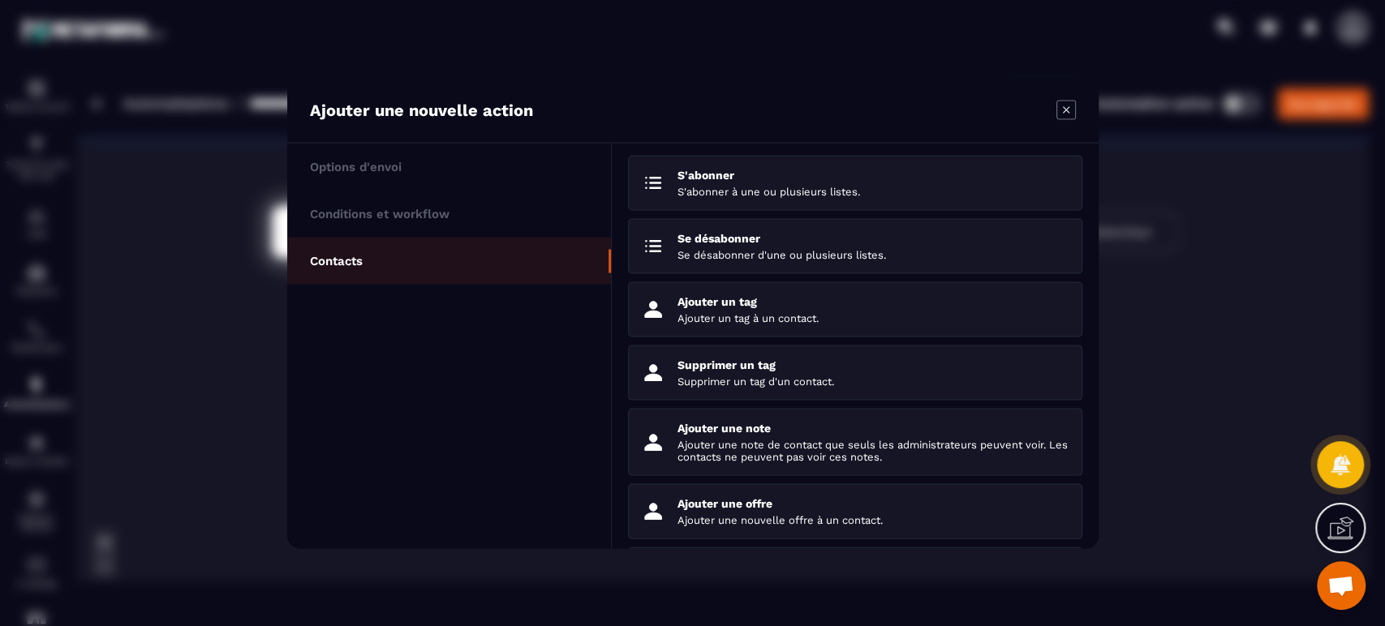
click at [853, 256] on p "Se désabonner d'une ou plusieurs listes." at bounding box center [874, 255] width 392 height 12
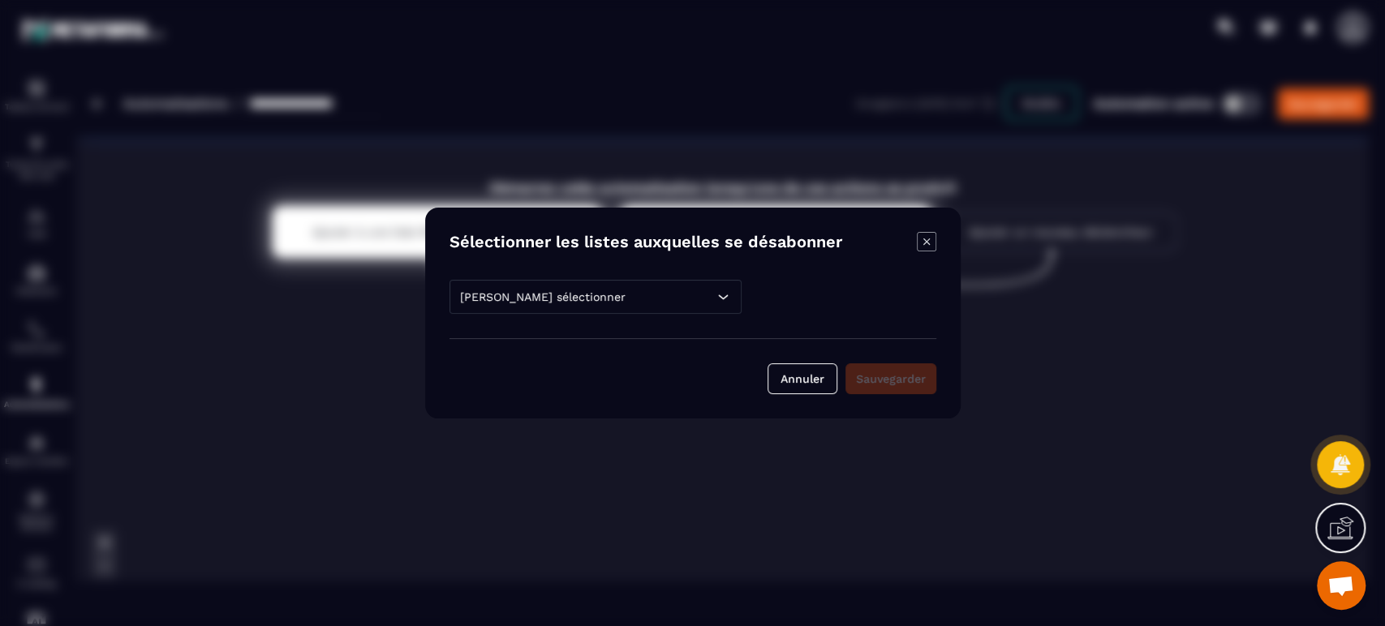
click at [602, 297] on div "[PERSON_NAME] sélectionner" at bounding box center [596, 297] width 292 height 34
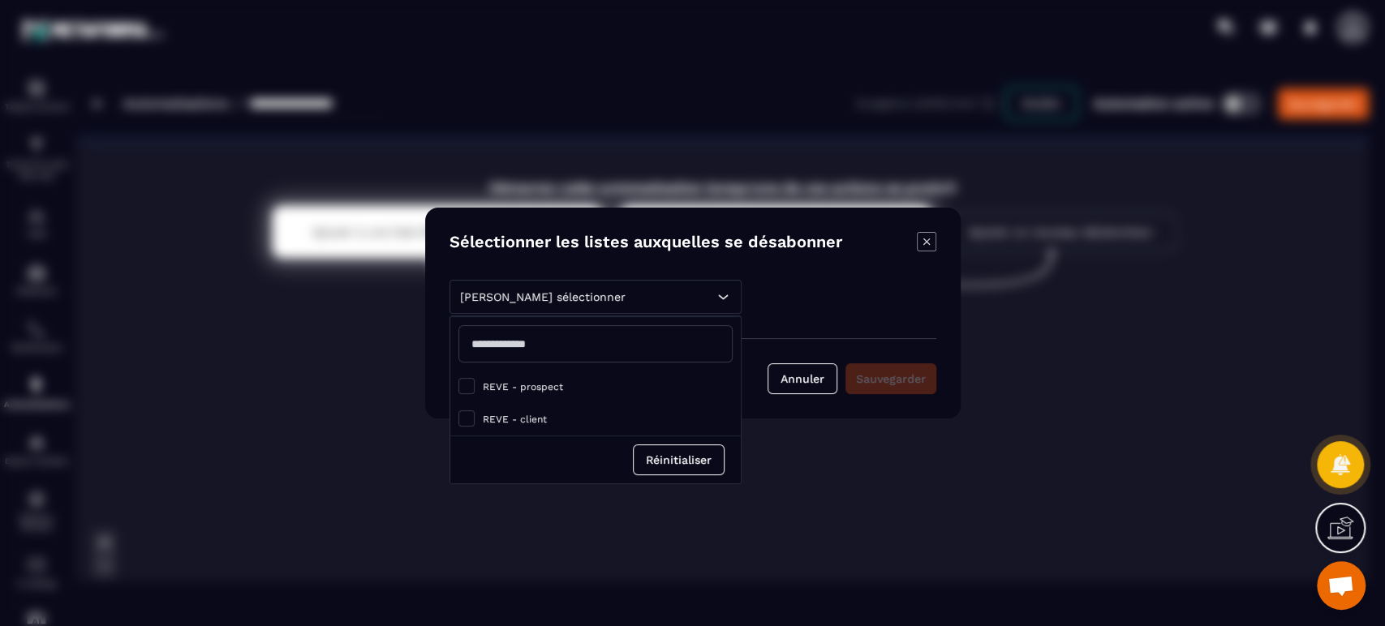
click at [467, 384] on span "Modal window" at bounding box center [466, 386] width 16 height 16
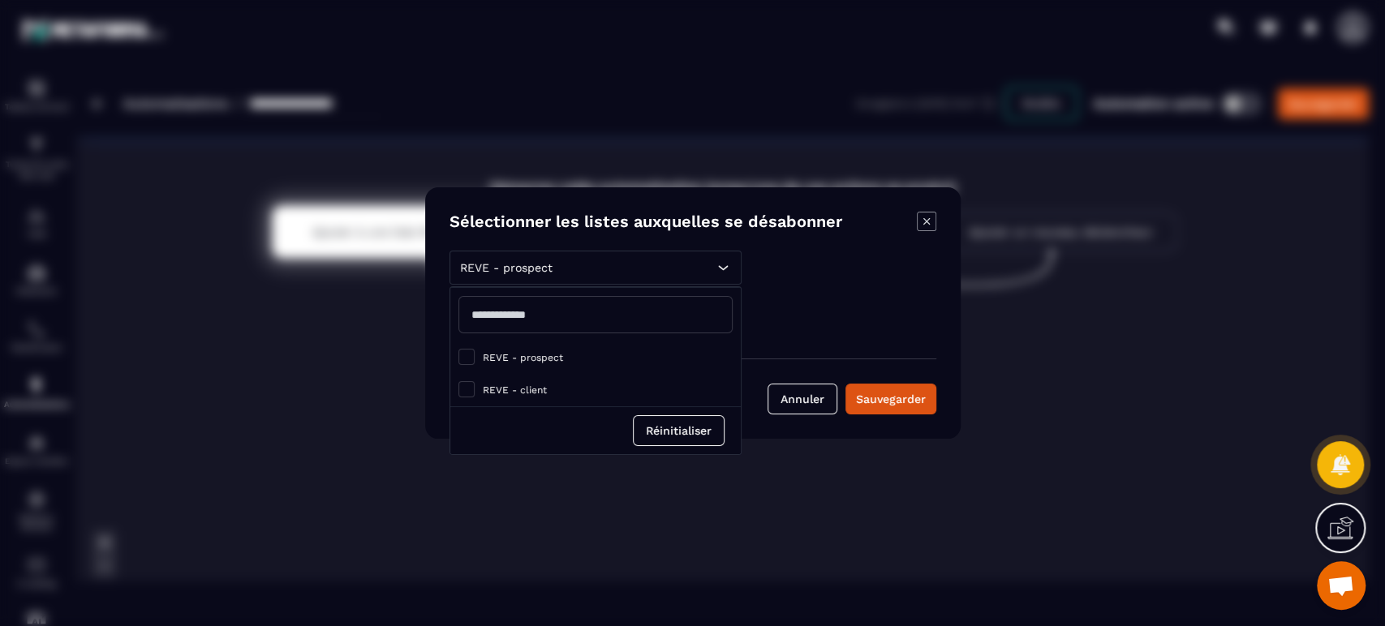
click at [467, 385] on span "Modal window" at bounding box center [466, 389] width 16 height 16
click at [467, 355] on span "Modal window" at bounding box center [466, 357] width 16 height 16
click at [473, 362] on span "Modal window" at bounding box center [466, 357] width 16 height 16
click at [480, 386] on label "REVE - client" at bounding box center [595, 390] width 274 height 16
click at [777, 354] on div "REVE - prospect REVE - prospect REVE - client Réinitialiser REVE - prospect Ann…" at bounding box center [693, 333] width 487 height 164
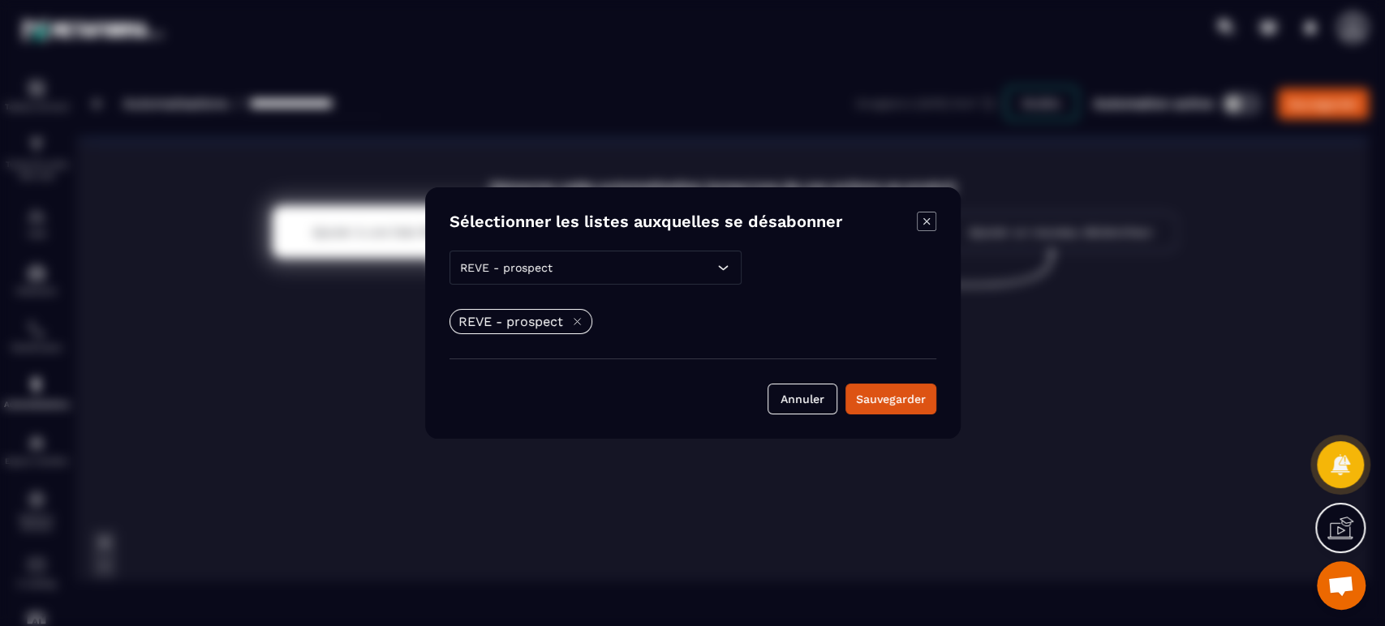
click at [872, 407] on div "Sauvegarder" at bounding box center [891, 399] width 70 height 16
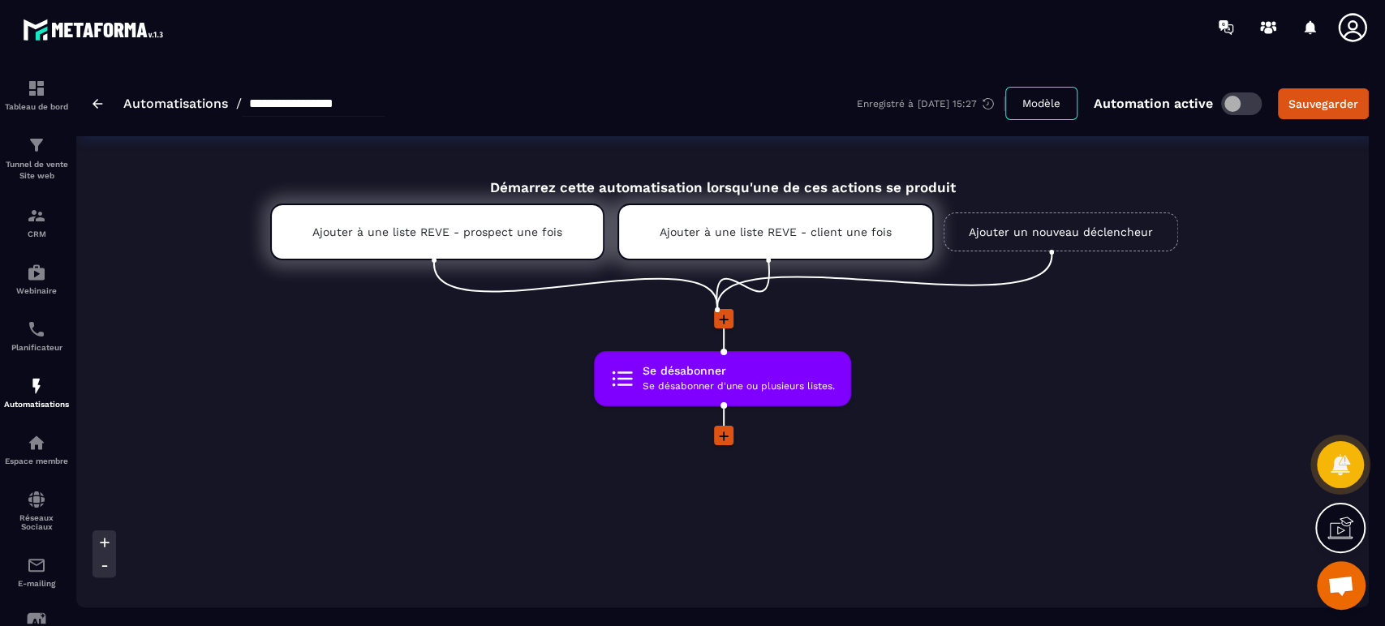
click at [790, 383] on span "Se désabonner d'une ou plusieurs listes." at bounding box center [739, 386] width 192 height 15
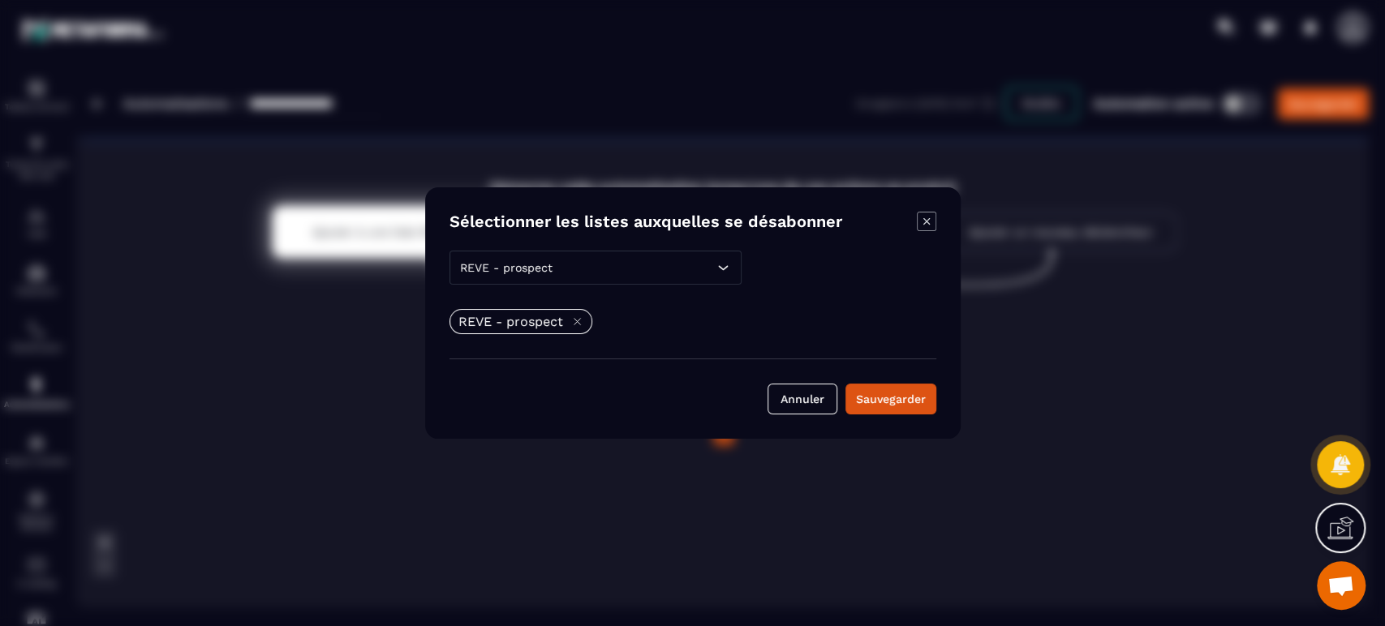
click at [800, 401] on button "Annuler" at bounding box center [803, 399] width 70 height 31
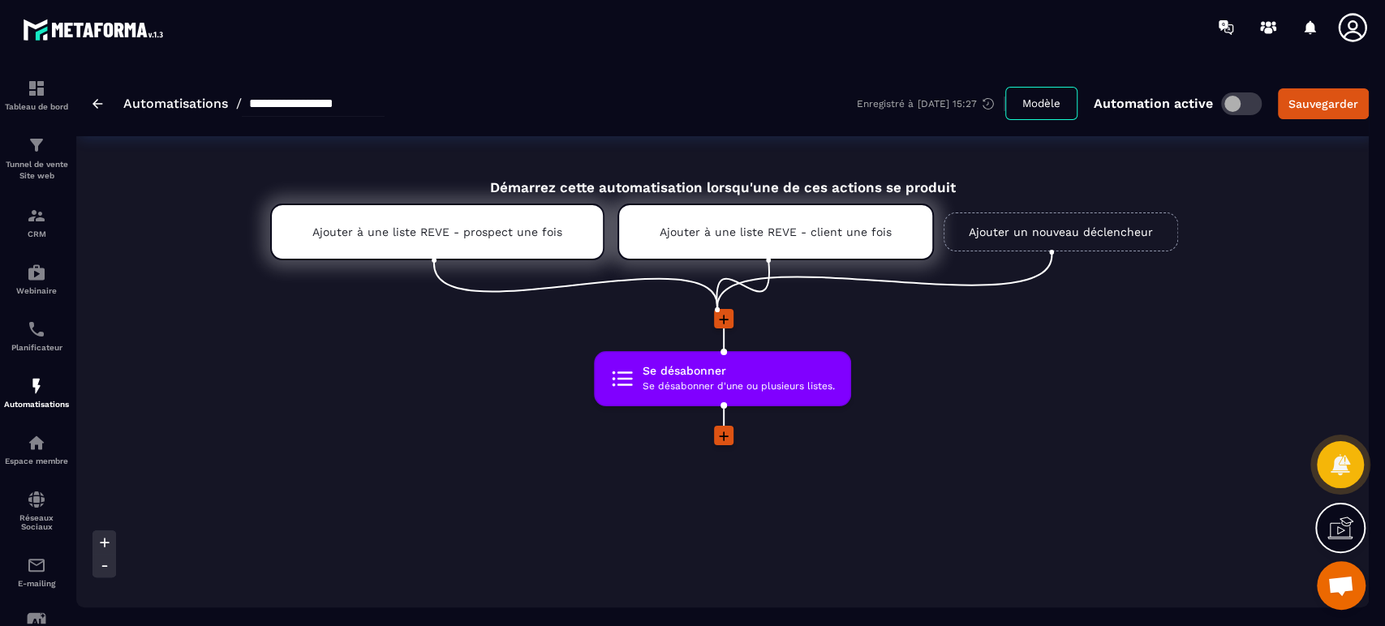
click at [1337, 110] on div "Sauvegarder" at bounding box center [1324, 104] width 70 height 16
click at [0, 0] on img at bounding box center [0, 0] width 0 height 0
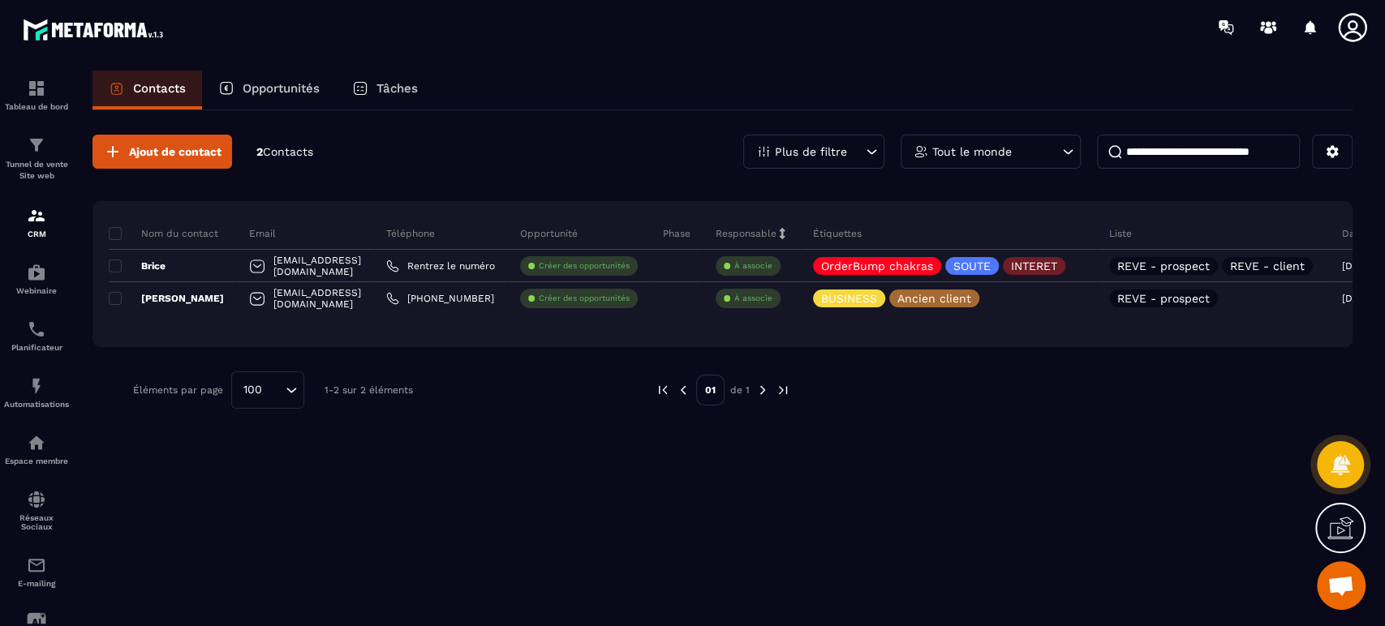
click at [111, 264] on span at bounding box center [115, 266] width 13 height 13
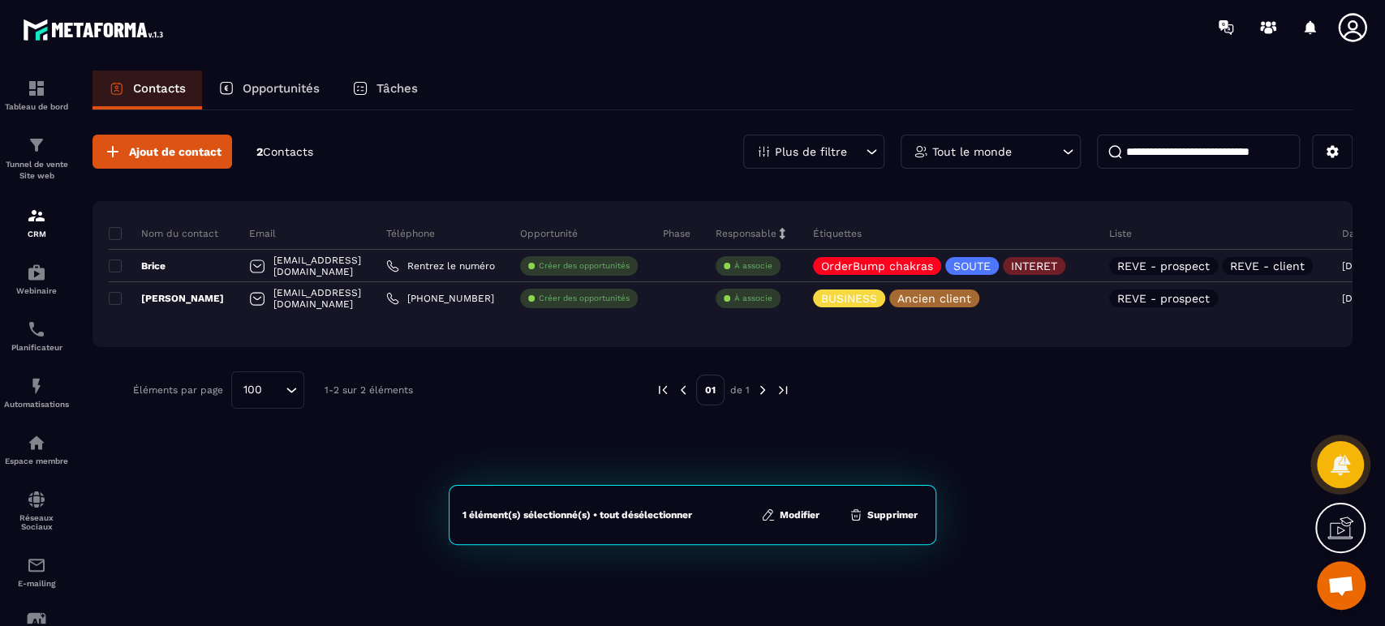
click at [887, 518] on button "Supprimer" at bounding box center [883, 515] width 79 height 16
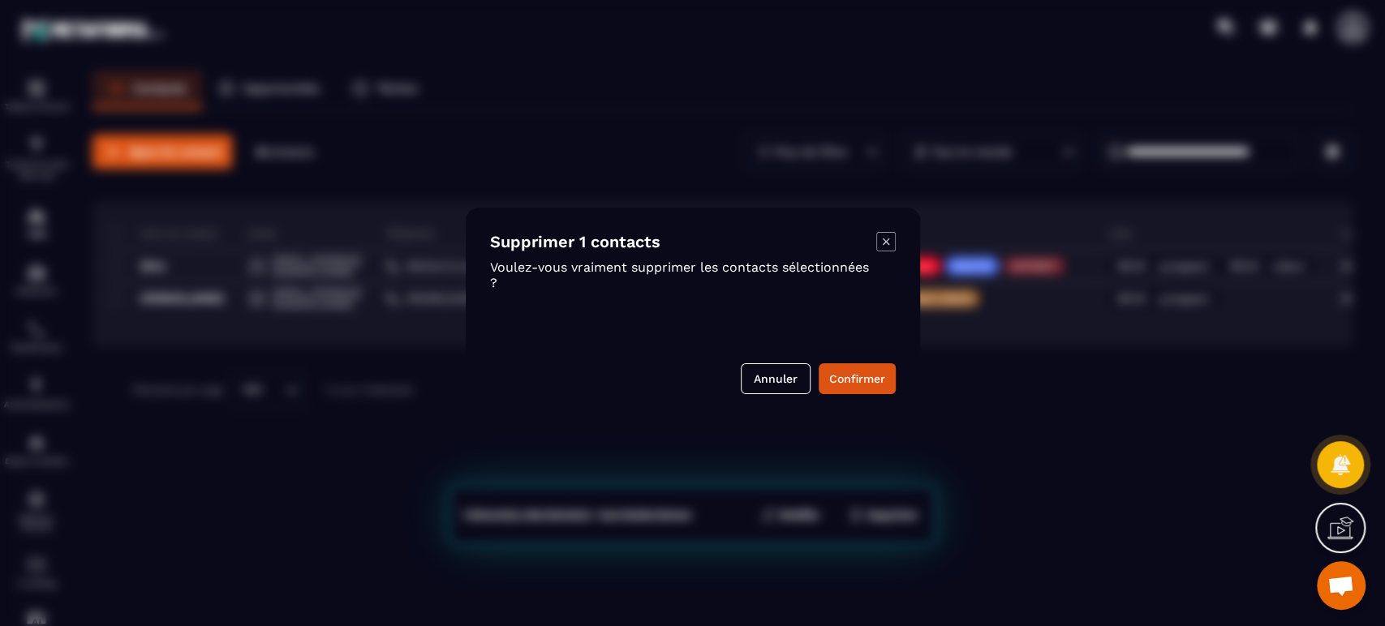
click at [852, 383] on button "Confirmer" at bounding box center [857, 379] width 77 height 31
